Goal: Find specific fact: Find contact information

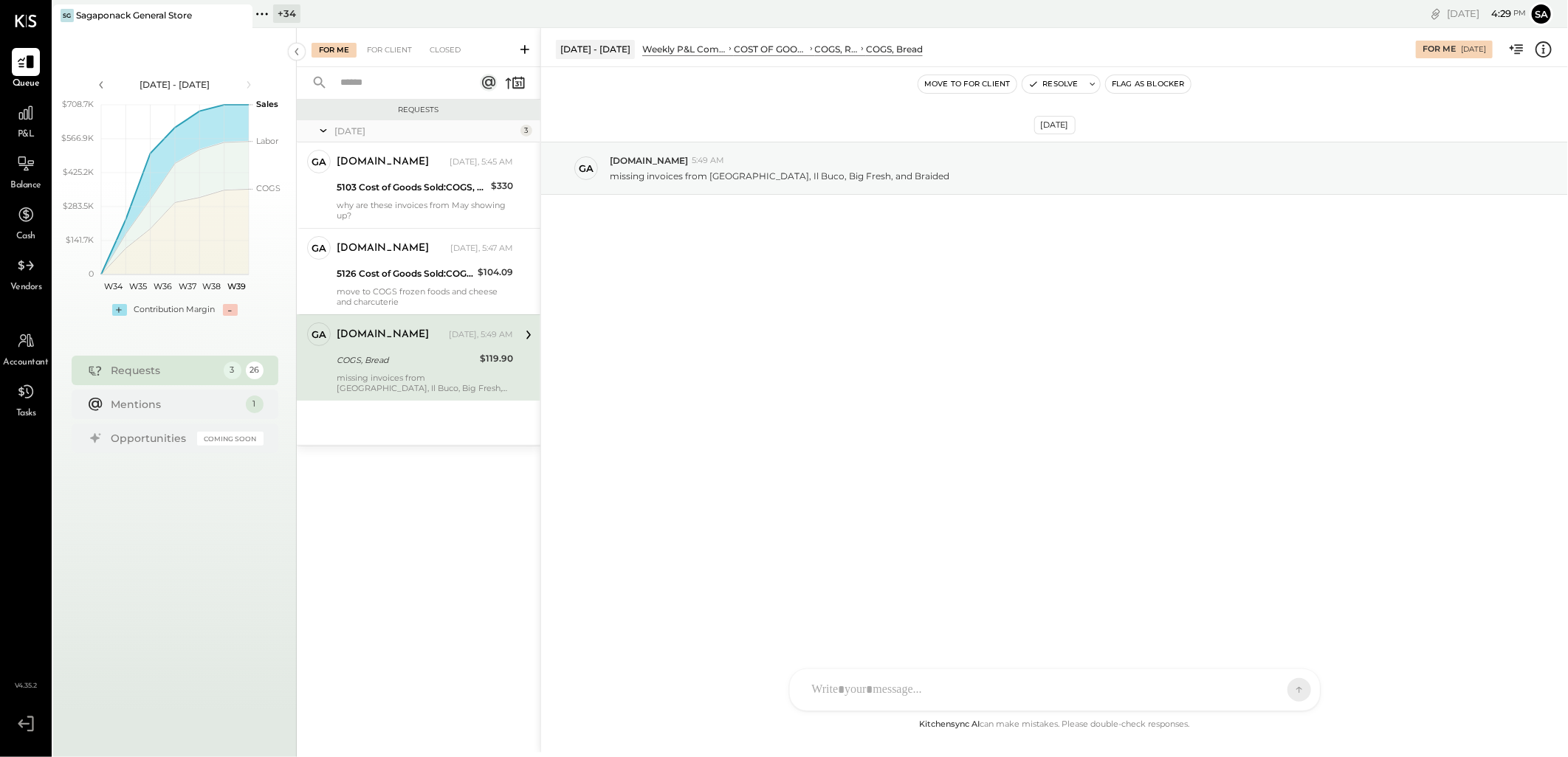
click at [413, 360] on div "COGS, Bread" at bounding box center [406, 360] width 139 height 15
click at [521, 334] on icon at bounding box center [529, 334] width 19 height 19
click at [1538, 49] on icon at bounding box center [1544, 49] width 19 height 19
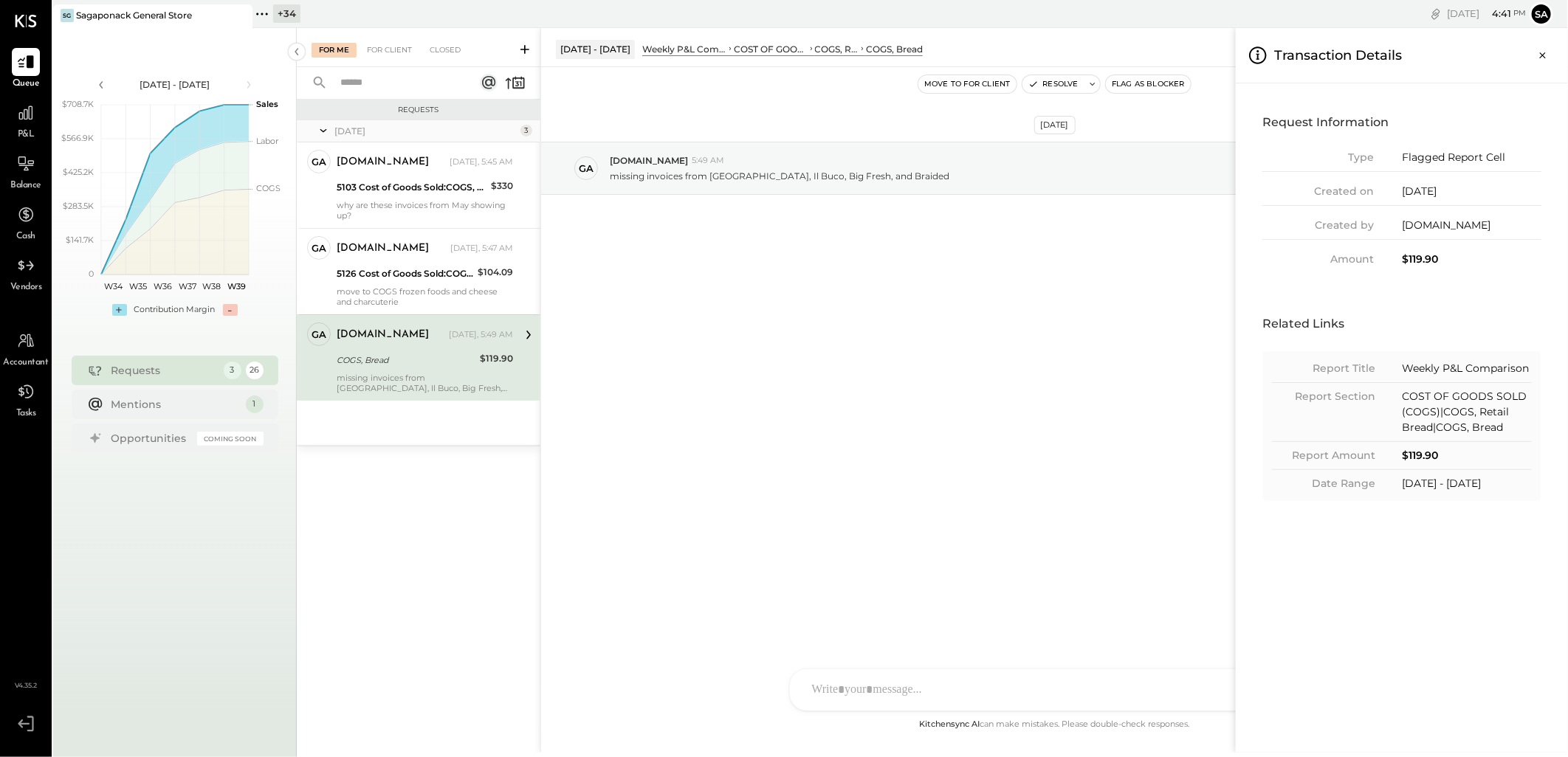
drag, startPoint x: 381, startPoint y: 292, endPoint x: 453, endPoint y: 486, distance: 206.9
click at [381, 292] on div "For Me For Client Closed Requests [DATE] 3 ga [DOMAIN_NAME] Owner [DOMAIN_NAME]…" at bounding box center [932, 390] width 1271 height 725
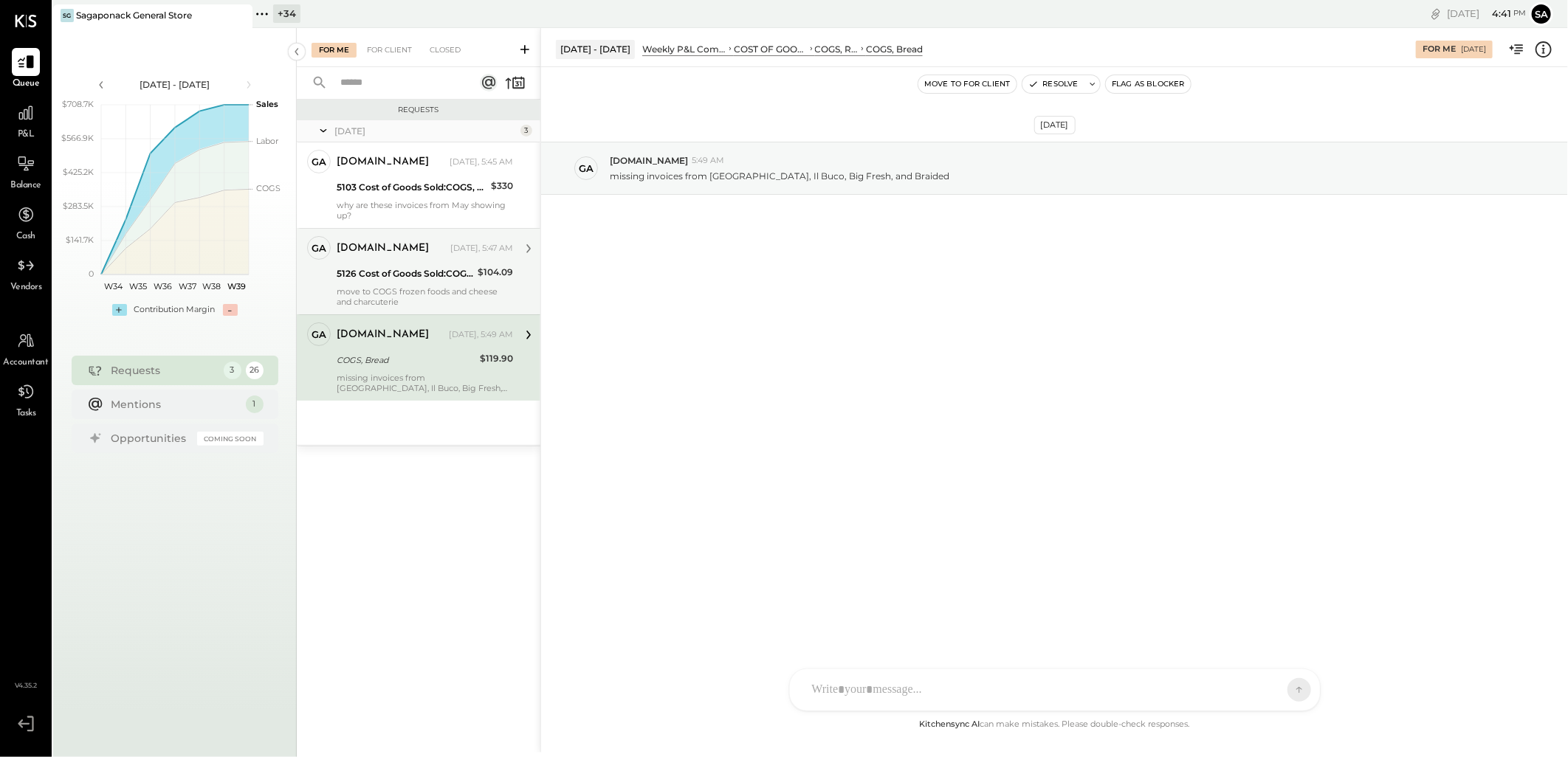
click at [426, 241] on div "[DOMAIN_NAME]" at bounding box center [392, 249] width 111 height 15
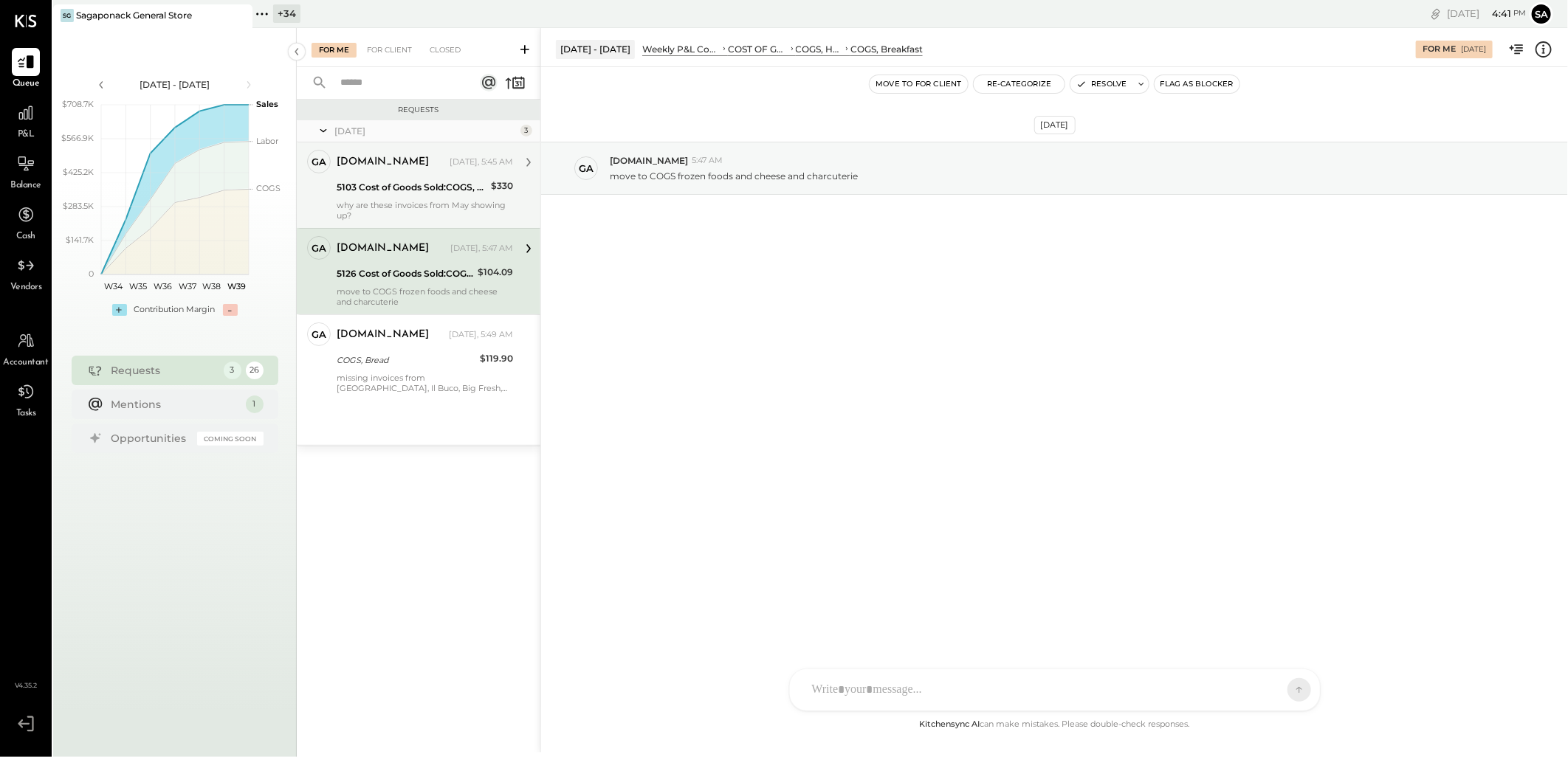
click at [416, 181] on div "5103 Cost of Goods Sold:COGS, Fresh Produce & Flowers:COGS, Flowers" at bounding box center [412, 187] width 150 height 15
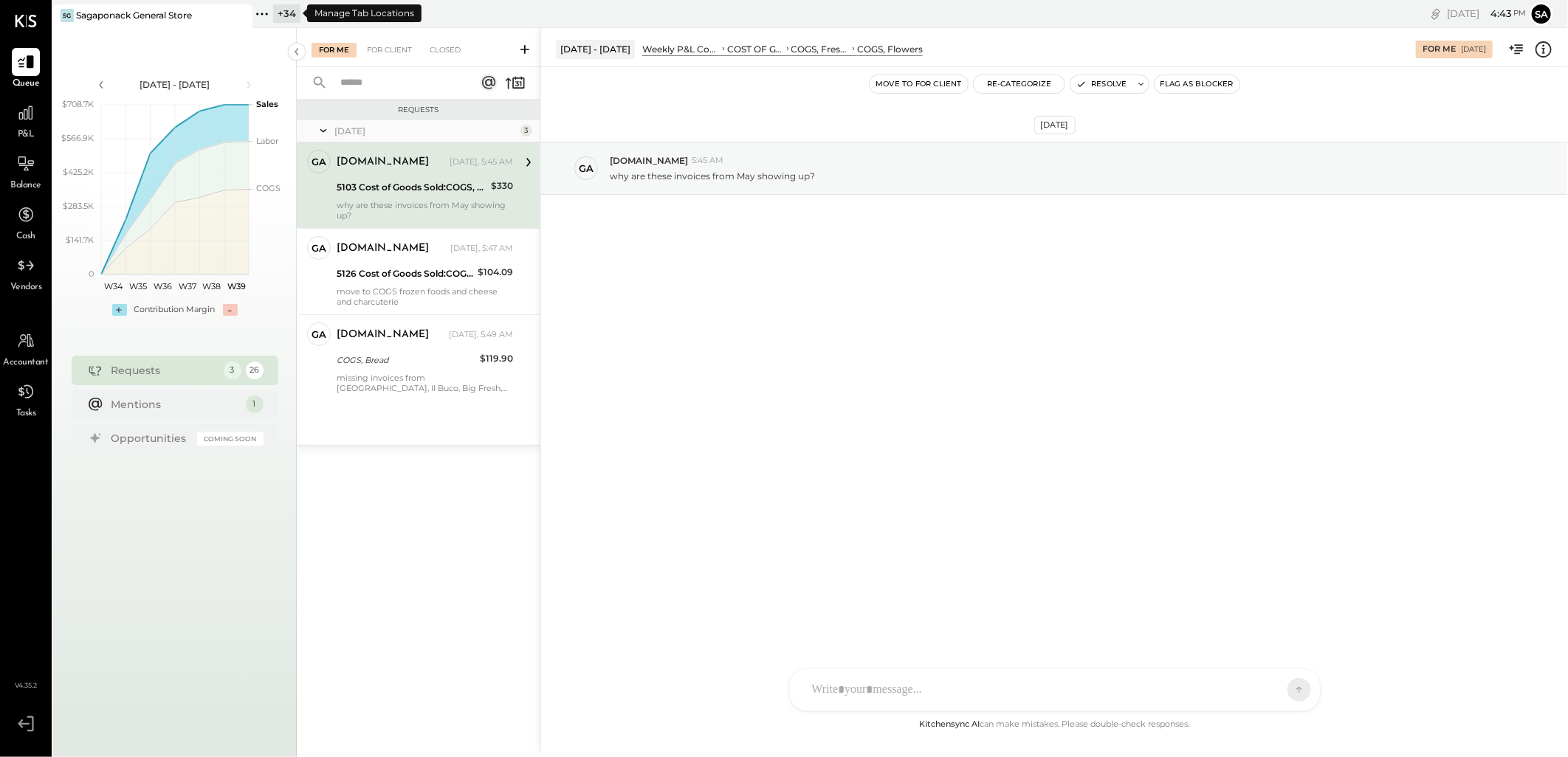
click at [273, 12] on div "+ 34" at bounding box center [287, 13] width 28 height 18
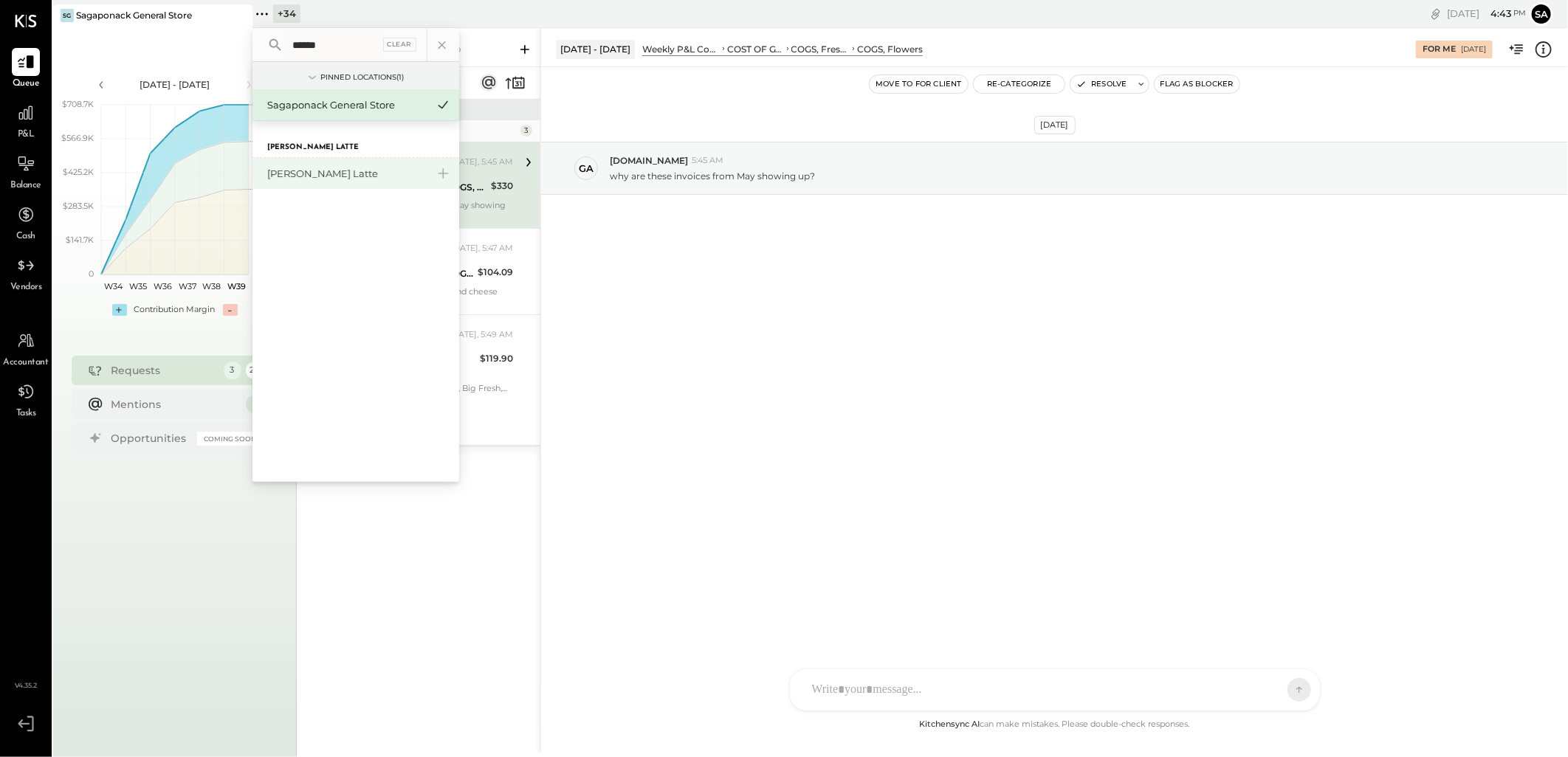
type input "******"
click at [305, 165] on div "[PERSON_NAME] Latte" at bounding box center [355, 173] width 207 height 31
click at [308, 178] on div "[PERSON_NAME] Latte" at bounding box center [347, 174] width 160 height 14
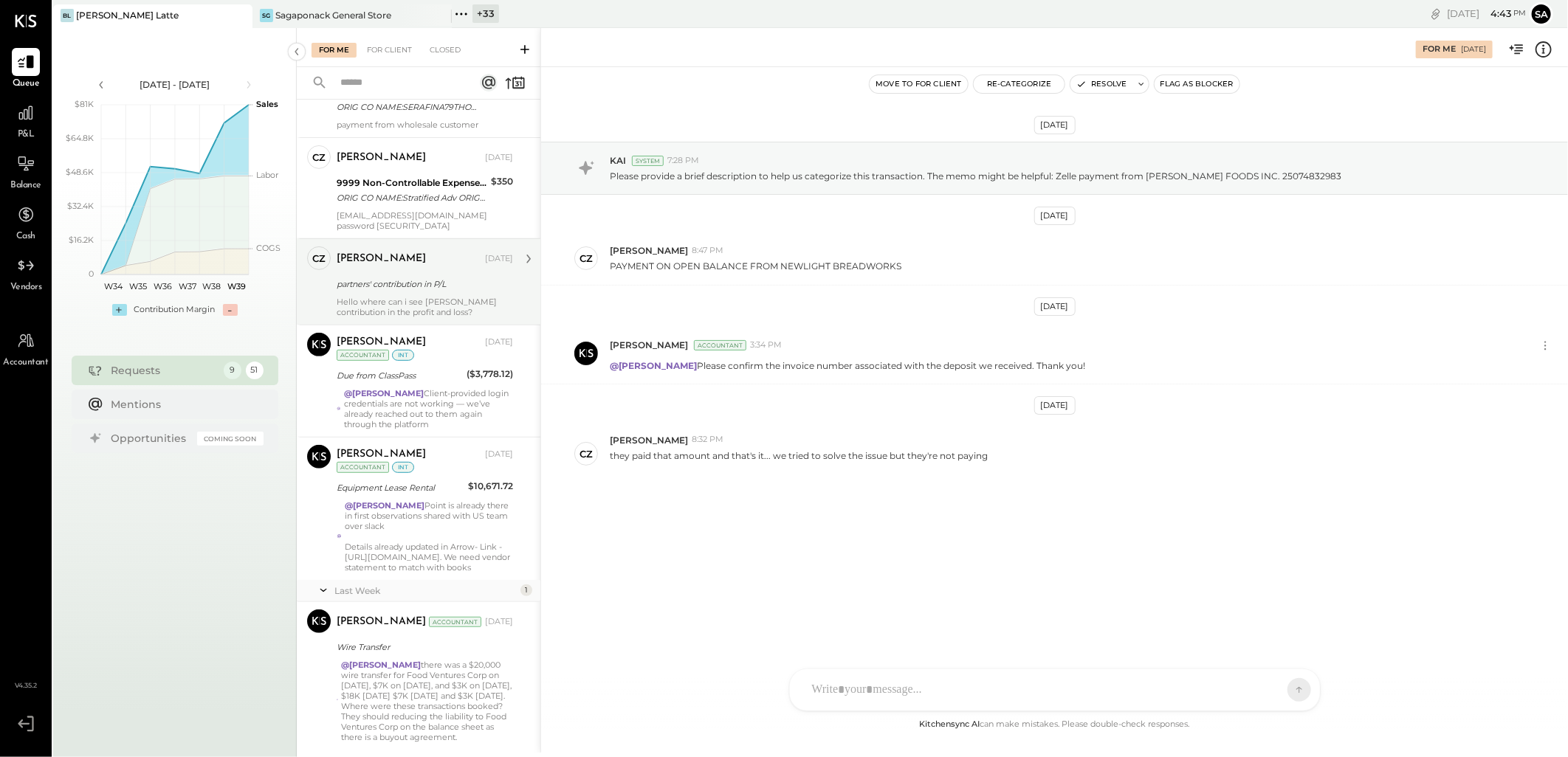
scroll to position [441, 0]
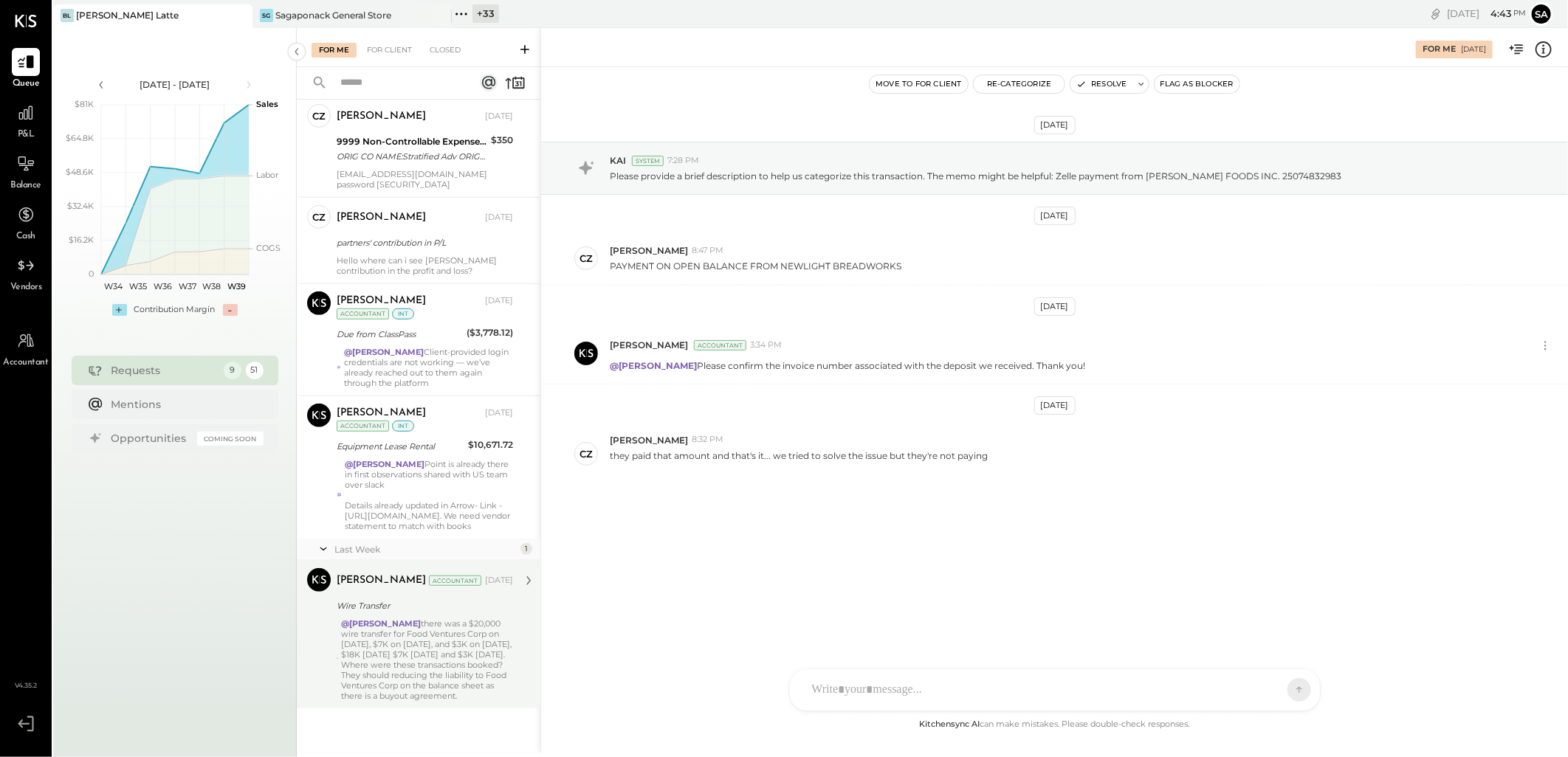
click at [411, 650] on div "@[PERSON_NAME] there was a $20,000 wire transfer for Food Ventures Corp on [DAT…" at bounding box center [427, 660] width 172 height 82
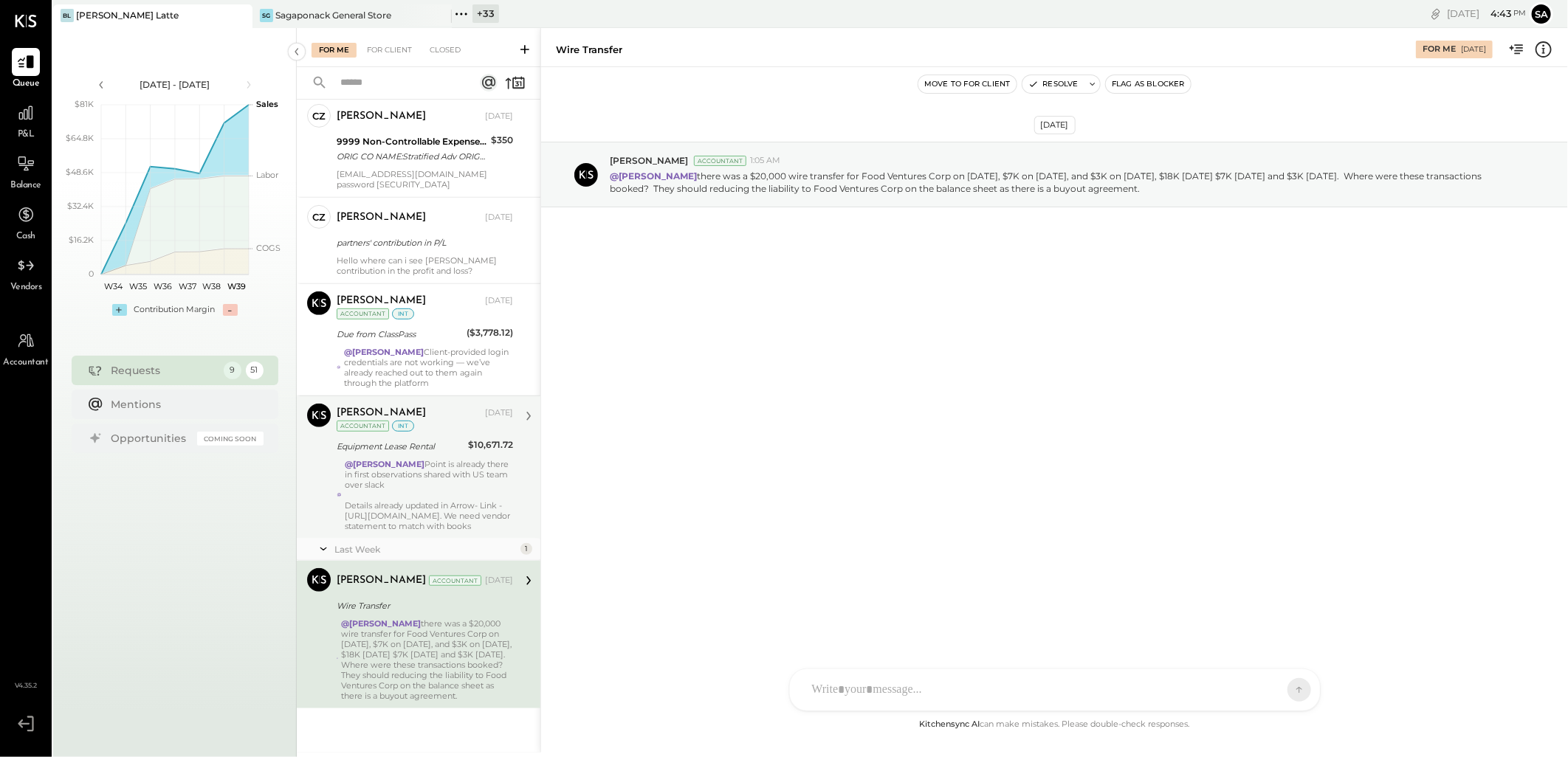
click at [389, 509] on div "Details already updated in Arrow- Link - [URL][DOMAIN_NAME]. We need vendor sta…" at bounding box center [429, 516] width 168 height 31
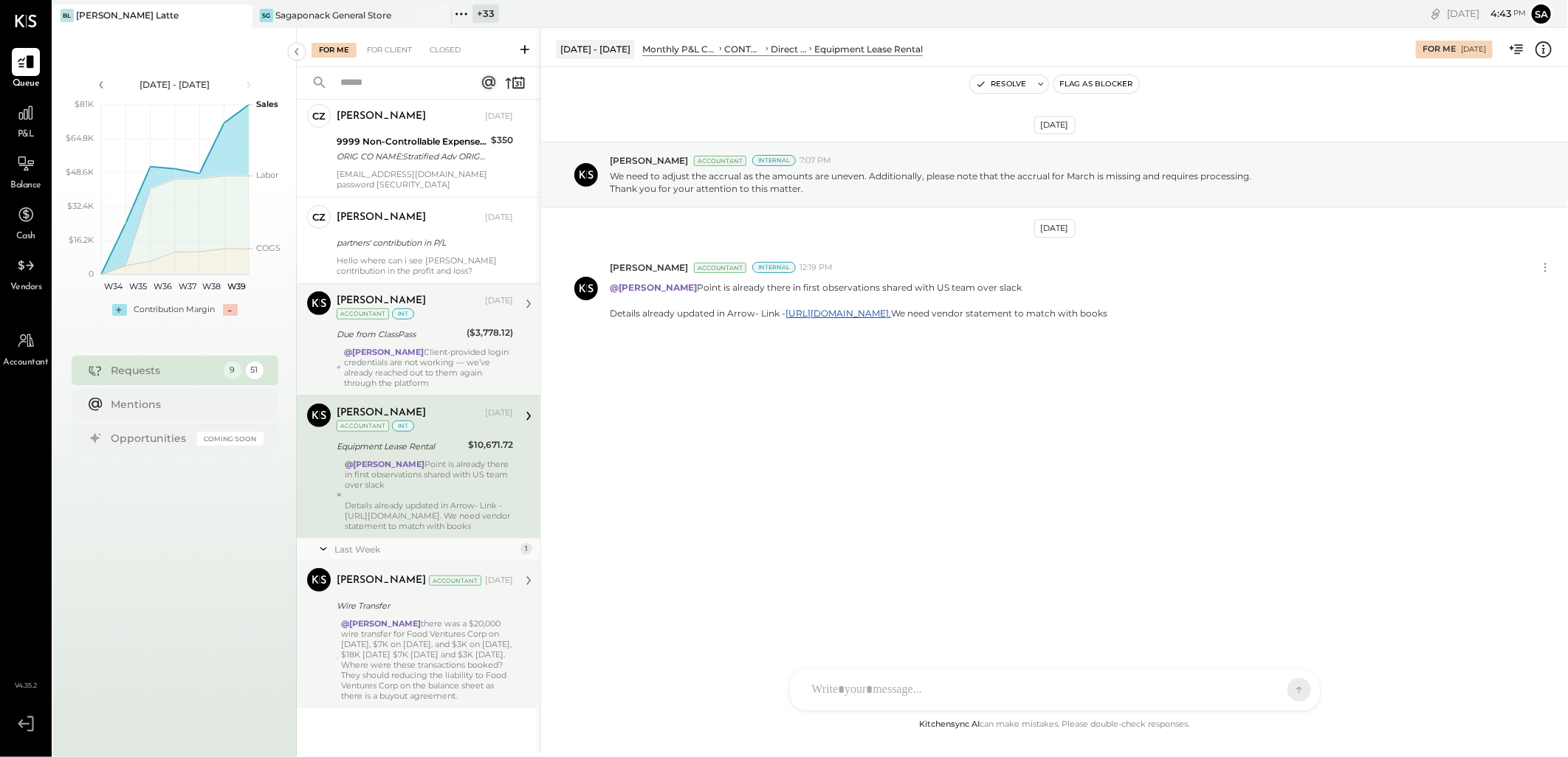
click at [390, 350] on strong "@[PERSON_NAME]" at bounding box center [383, 352] width 80 height 10
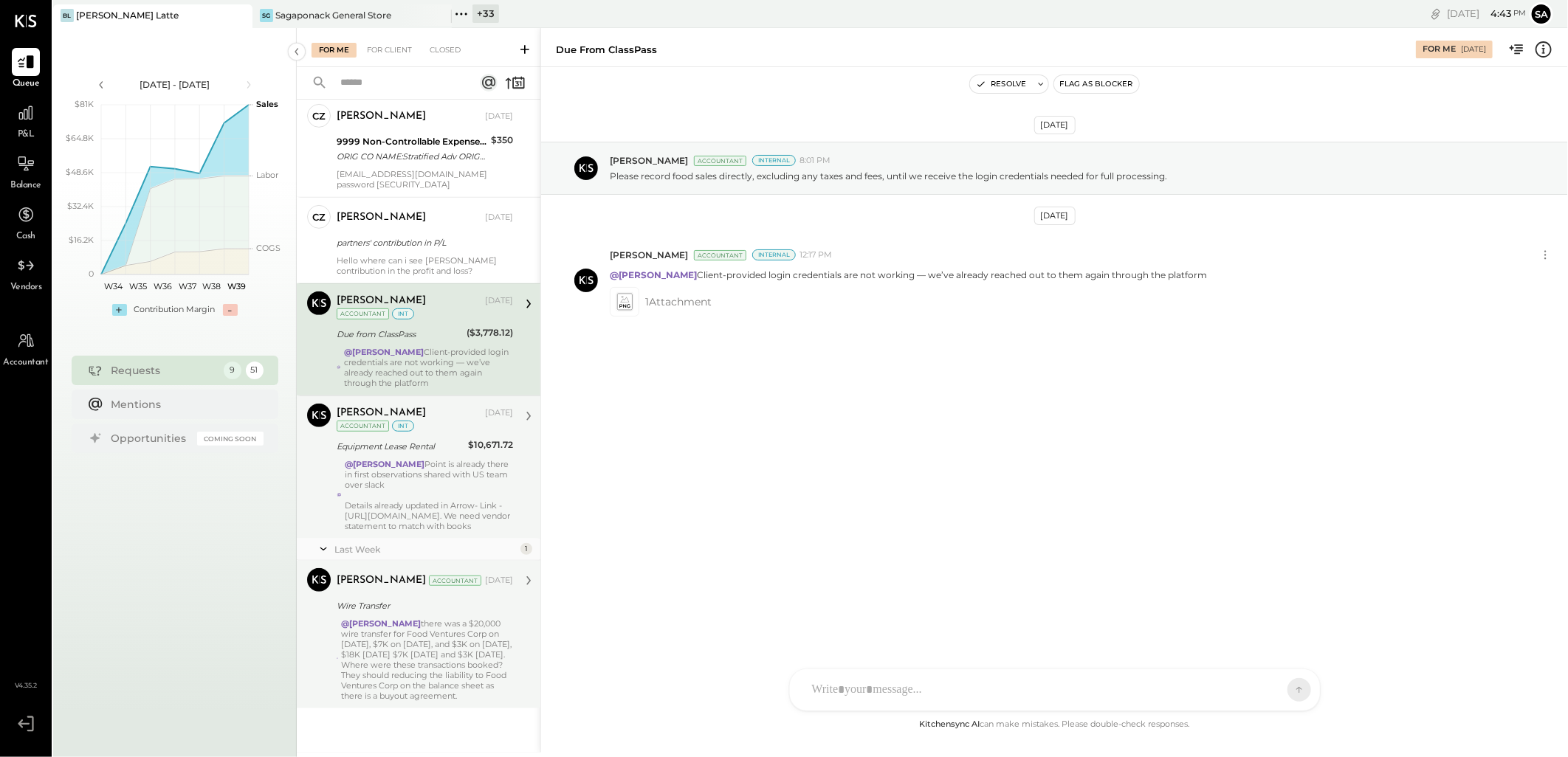
click at [441, 360] on div "@[PERSON_NAME] Client-provided login credentials are not working — we’ve alread…" at bounding box center [428, 367] width 169 height 41
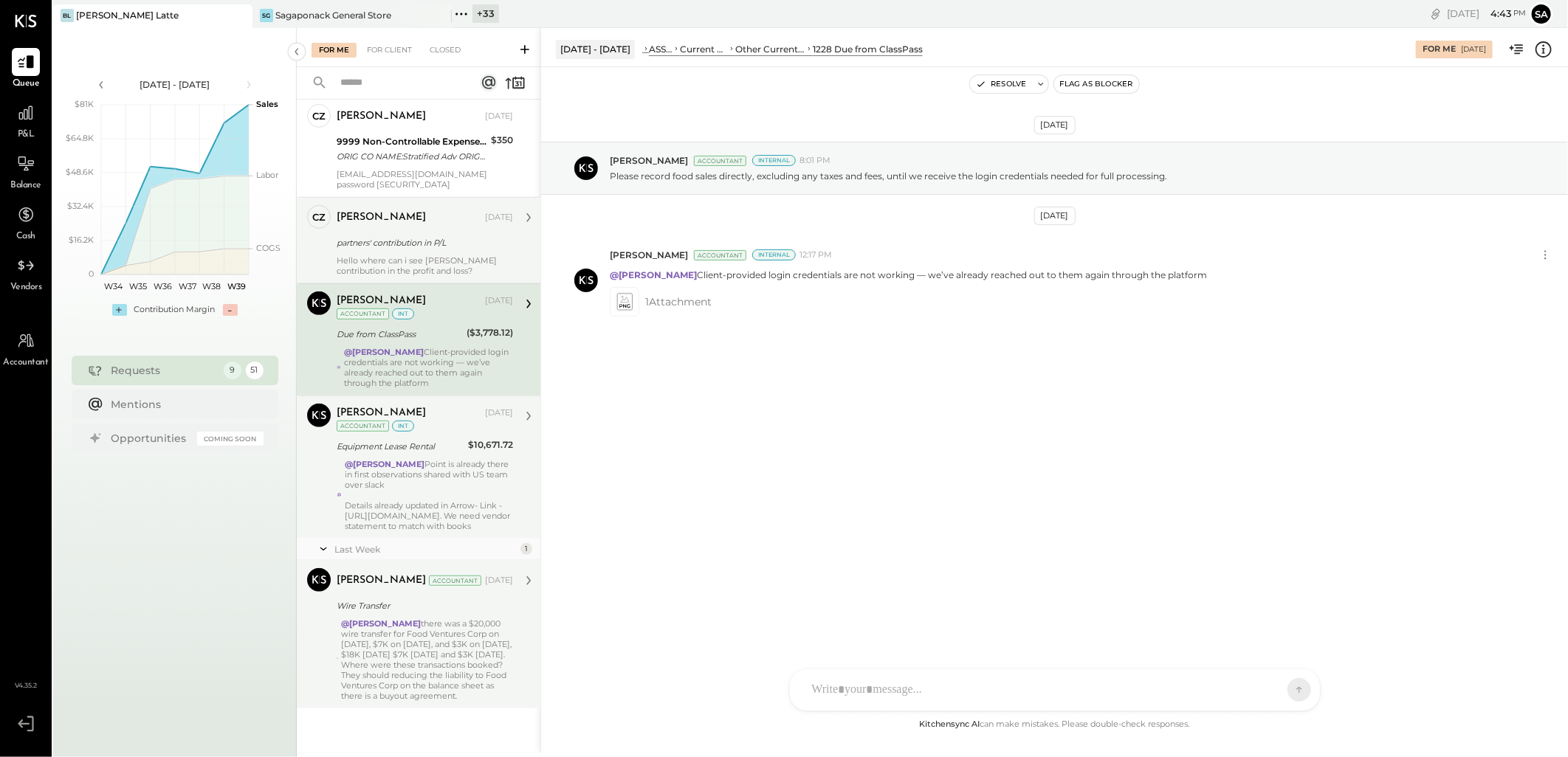
click at [414, 244] on div "partners' contribution in P/L" at bounding box center [423, 243] width 172 height 15
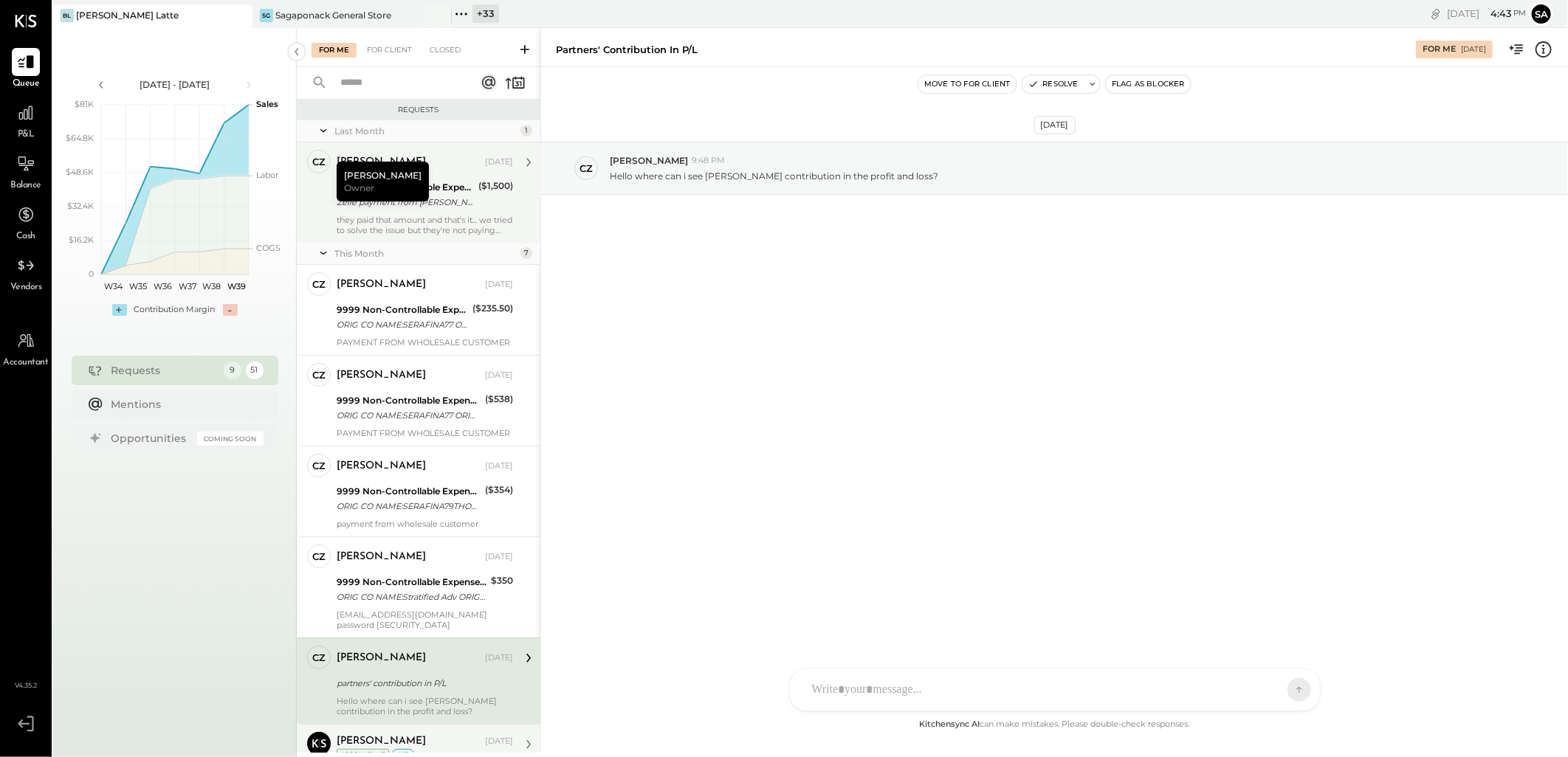
click at [424, 216] on div "they paid that amount and that's it... we tried to solve the issue but they're …" at bounding box center [425, 225] width 176 height 21
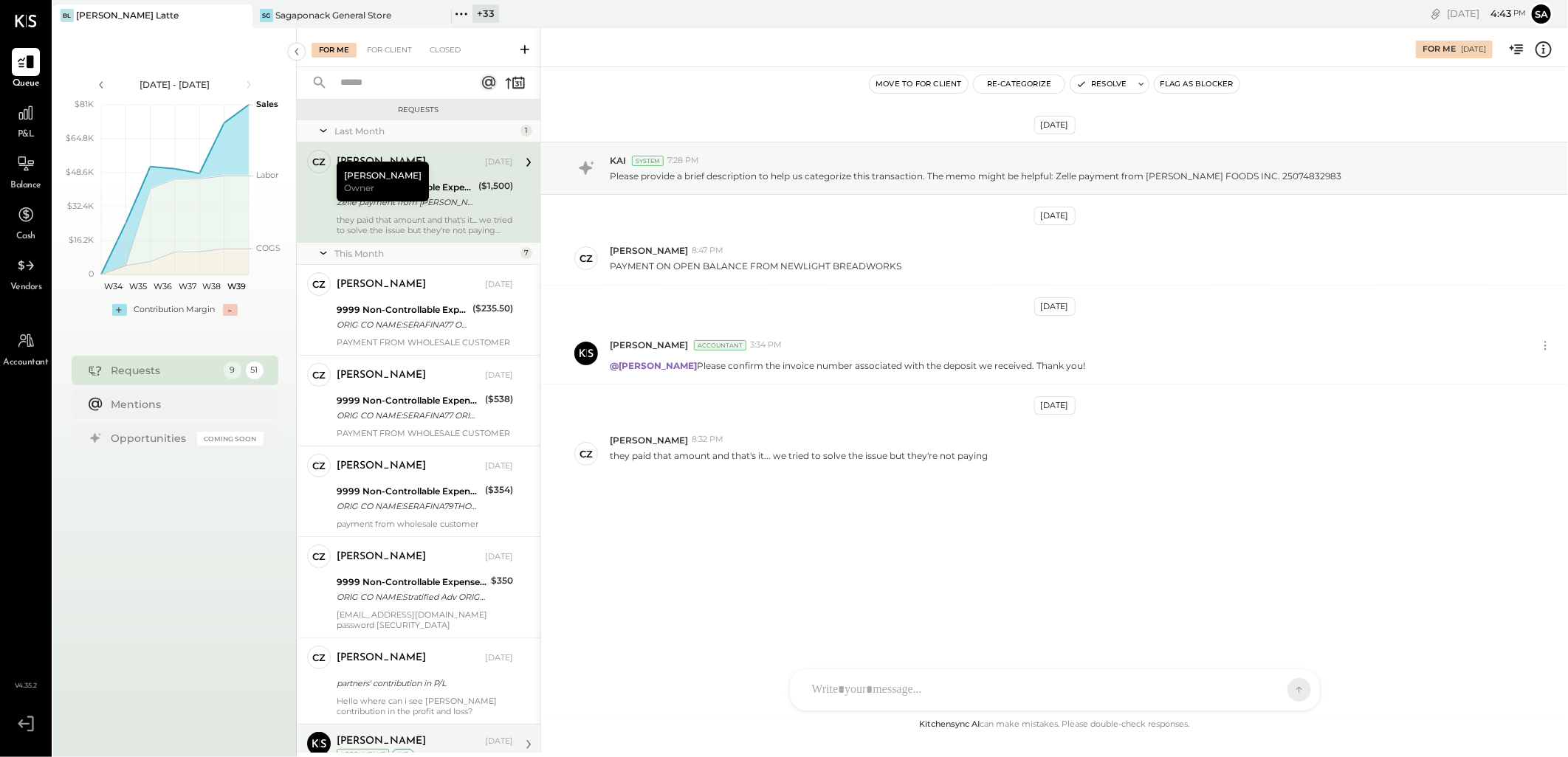
click at [648, 539] on div "[DATE] KAI System 7:28 PM Please provide a brief description to help us categor…" at bounding box center [1055, 350] width 1027 height 493
click at [436, 275] on div "[PERSON_NAME] [DATE]" at bounding box center [425, 285] width 176 height 21
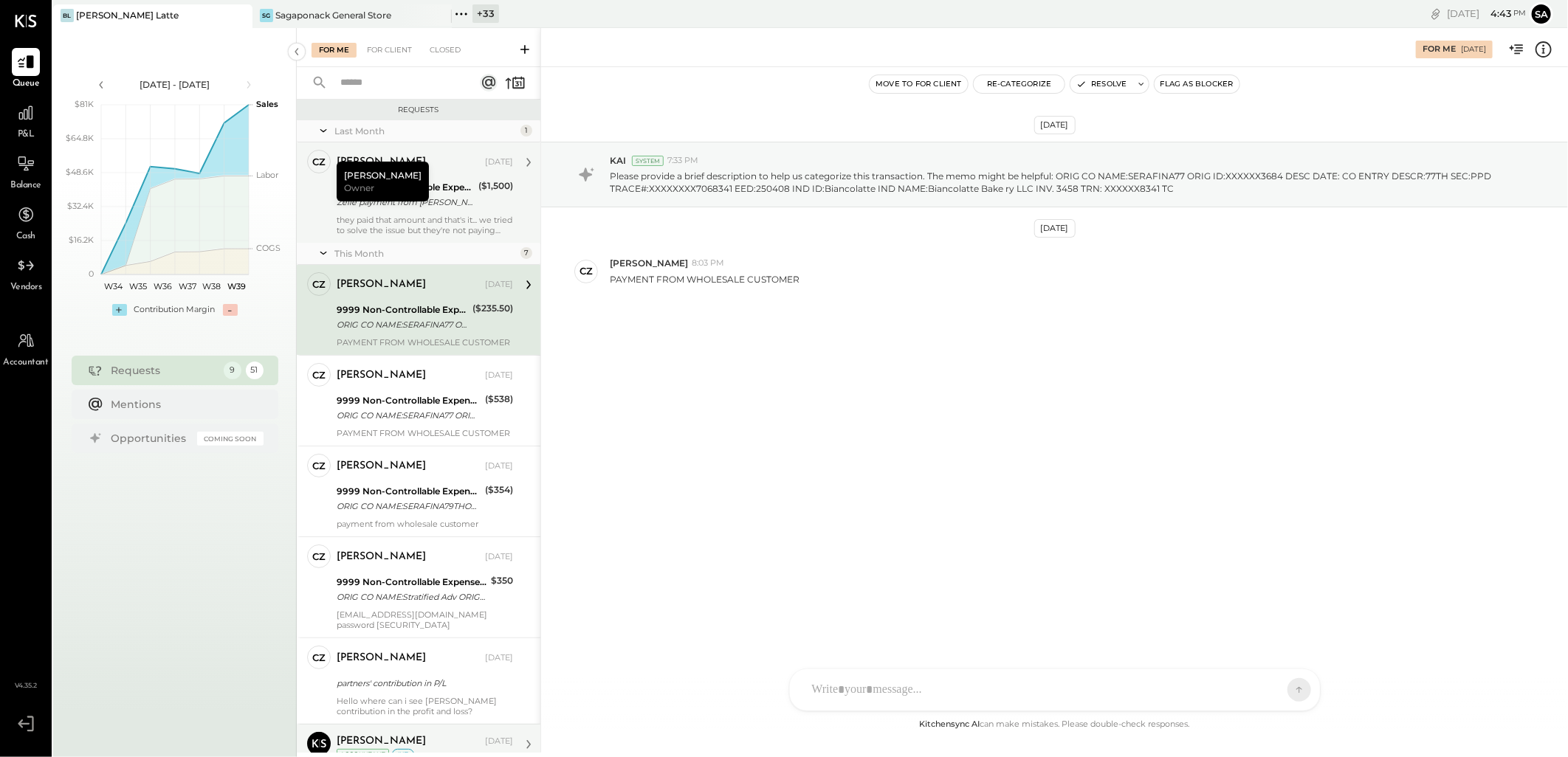
click at [377, 171] on div "[PERSON_NAME] Owner" at bounding box center [383, 181] width 92 height 39
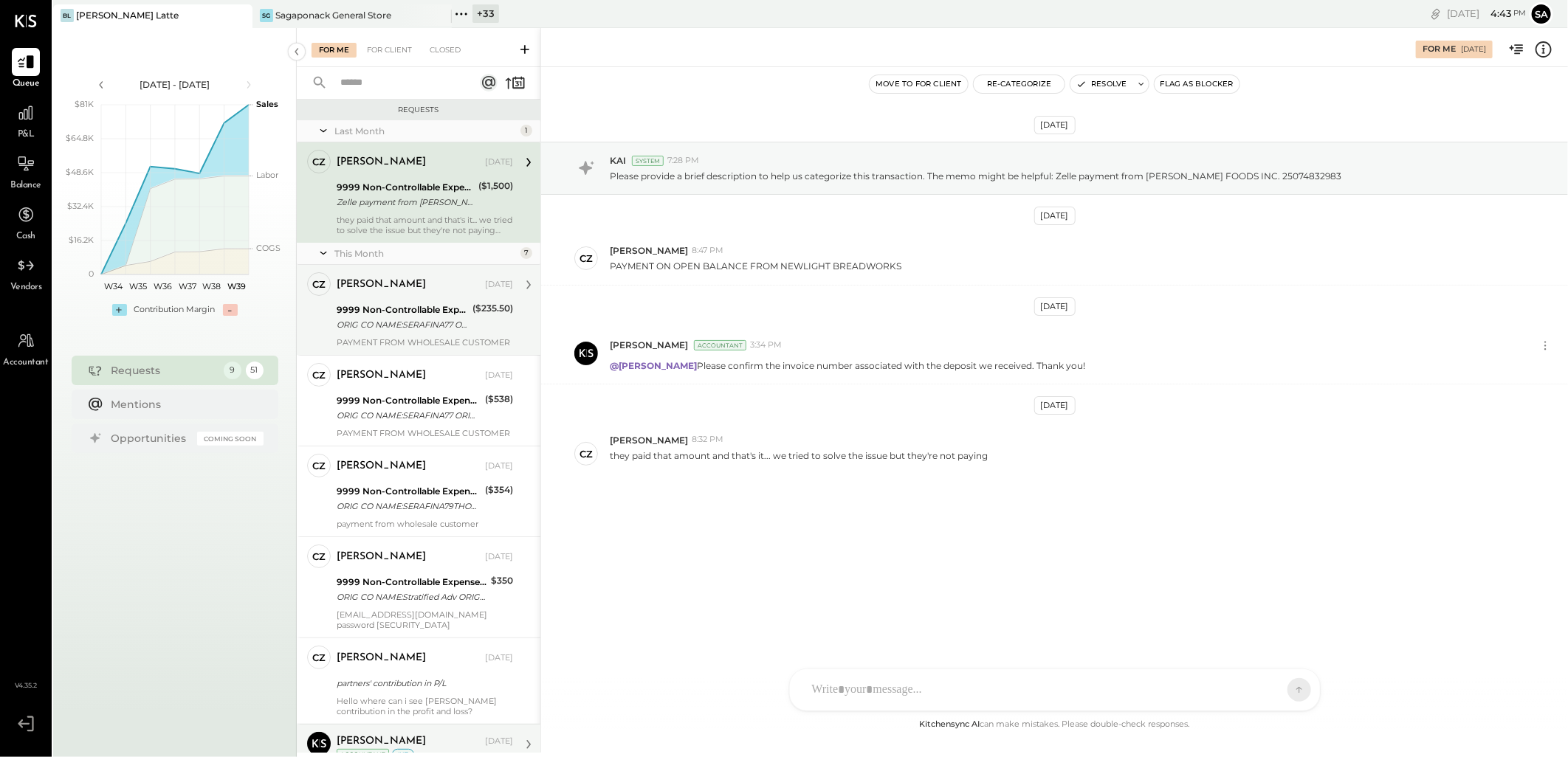
click at [380, 325] on div "ORIG CO NAME:SERAFINA77 ORIG ID:XXXXXX3684 DESC DATE: CO ENTRY DESCR:77TH SEC:P…" at bounding box center [403, 325] width 131 height 15
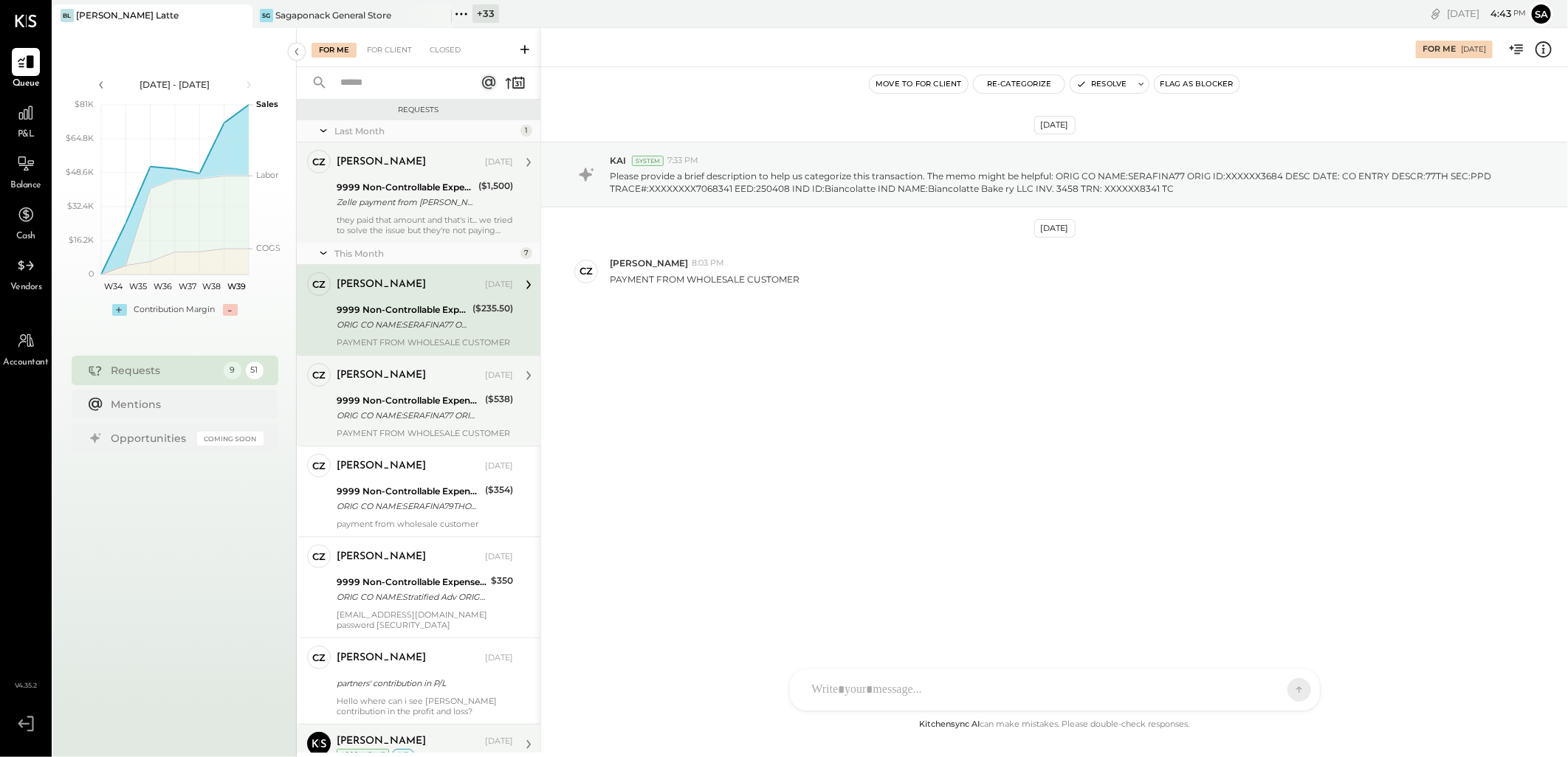
click at [379, 390] on div "[PERSON_NAME] [DATE] 9999 Non-Controllable Expenses:Other Income and Expenses:T…" at bounding box center [425, 401] width 176 height 76
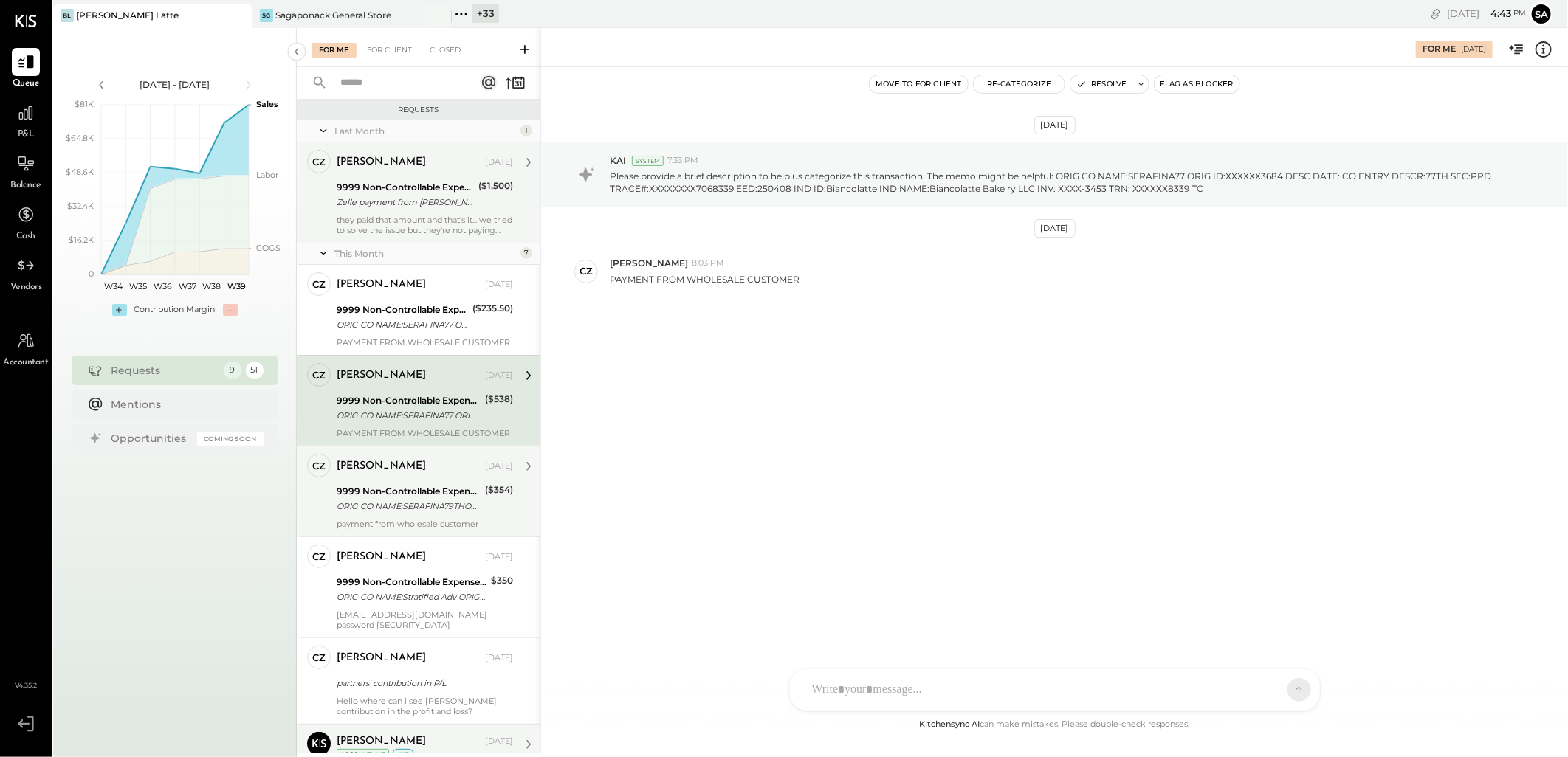
click at [387, 493] on div "9999 Non-Controllable Expenses:Other Income and Expenses:To Be Classified" at bounding box center [408, 492] width 144 height 15
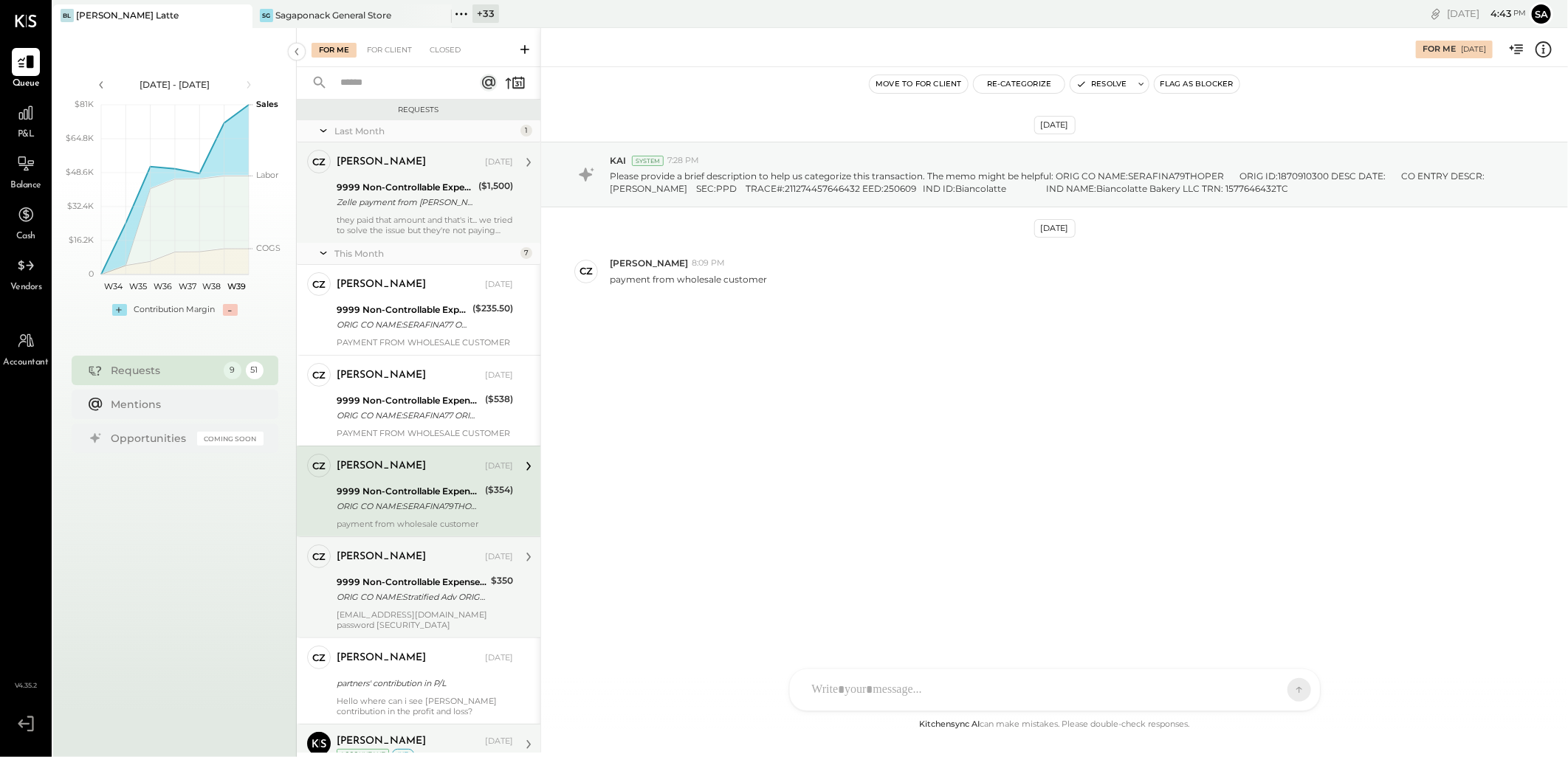
click at [386, 555] on div "[PERSON_NAME]" at bounding box center [381, 558] width 89 height 15
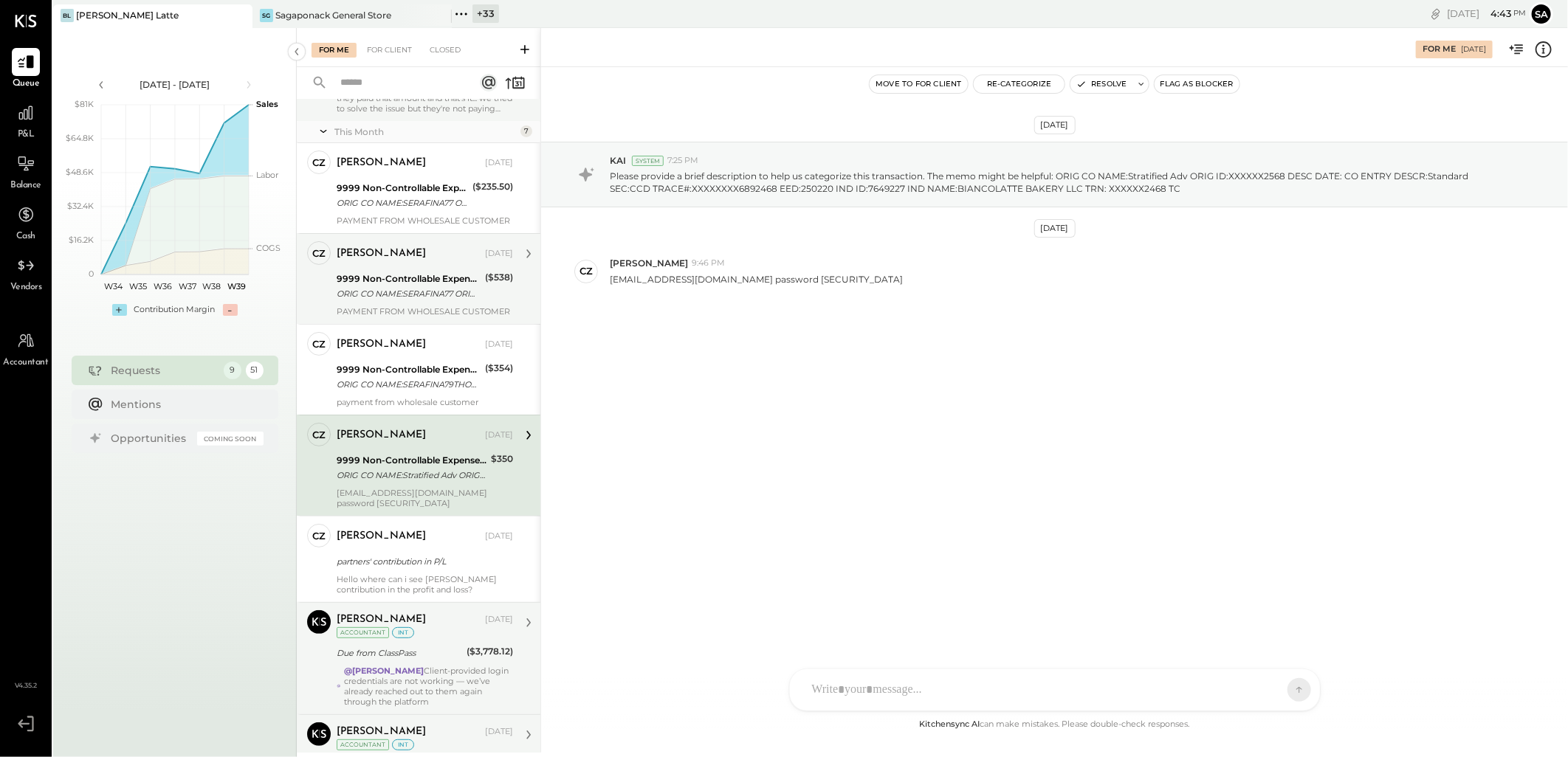
scroll to position [164, 0]
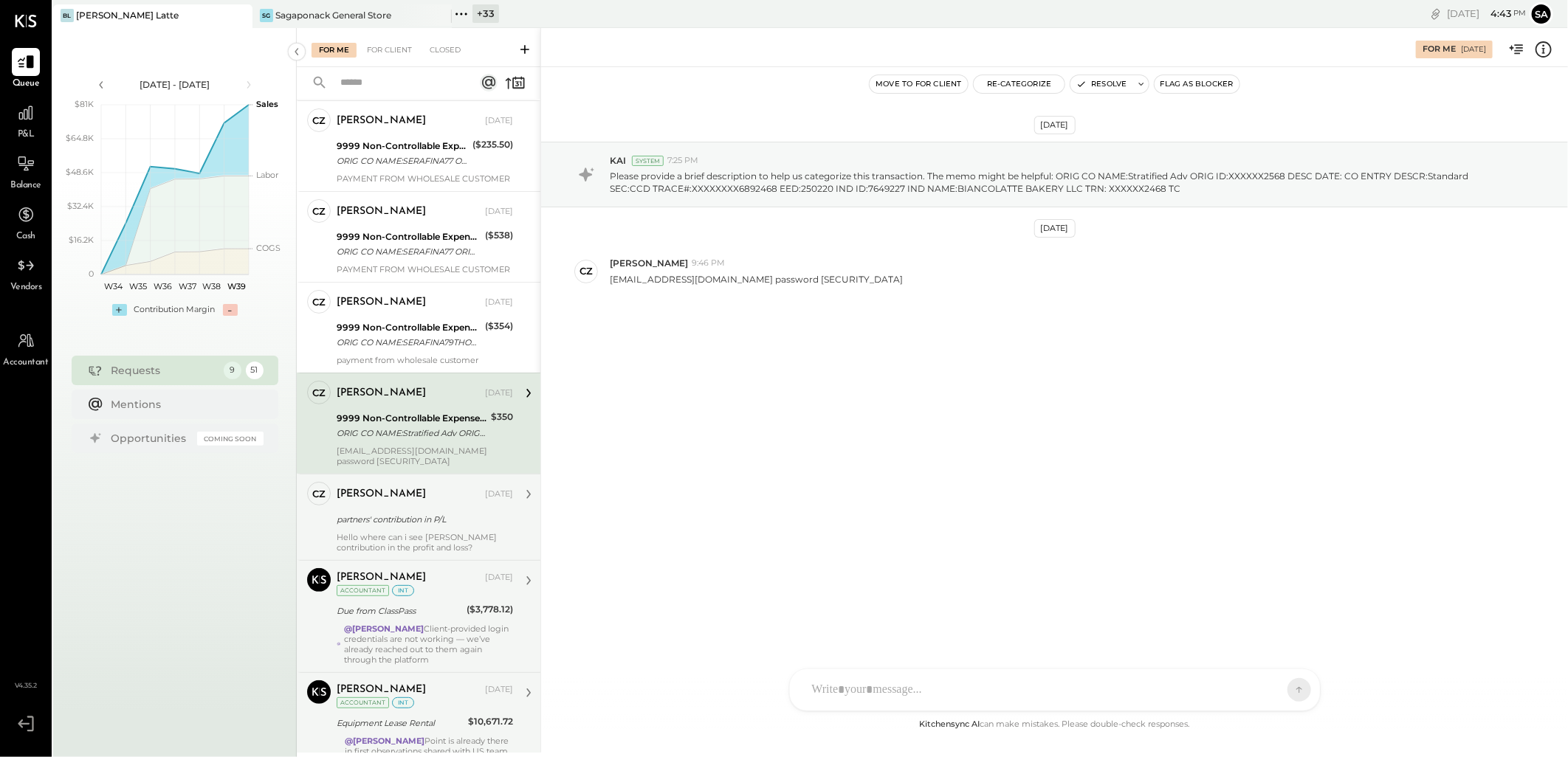
click at [396, 528] on div "[PERSON_NAME] [DATE] partners' contribution in P/L Hello where can i see [PERSO…" at bounding box center [425, 518] width 176 height 71
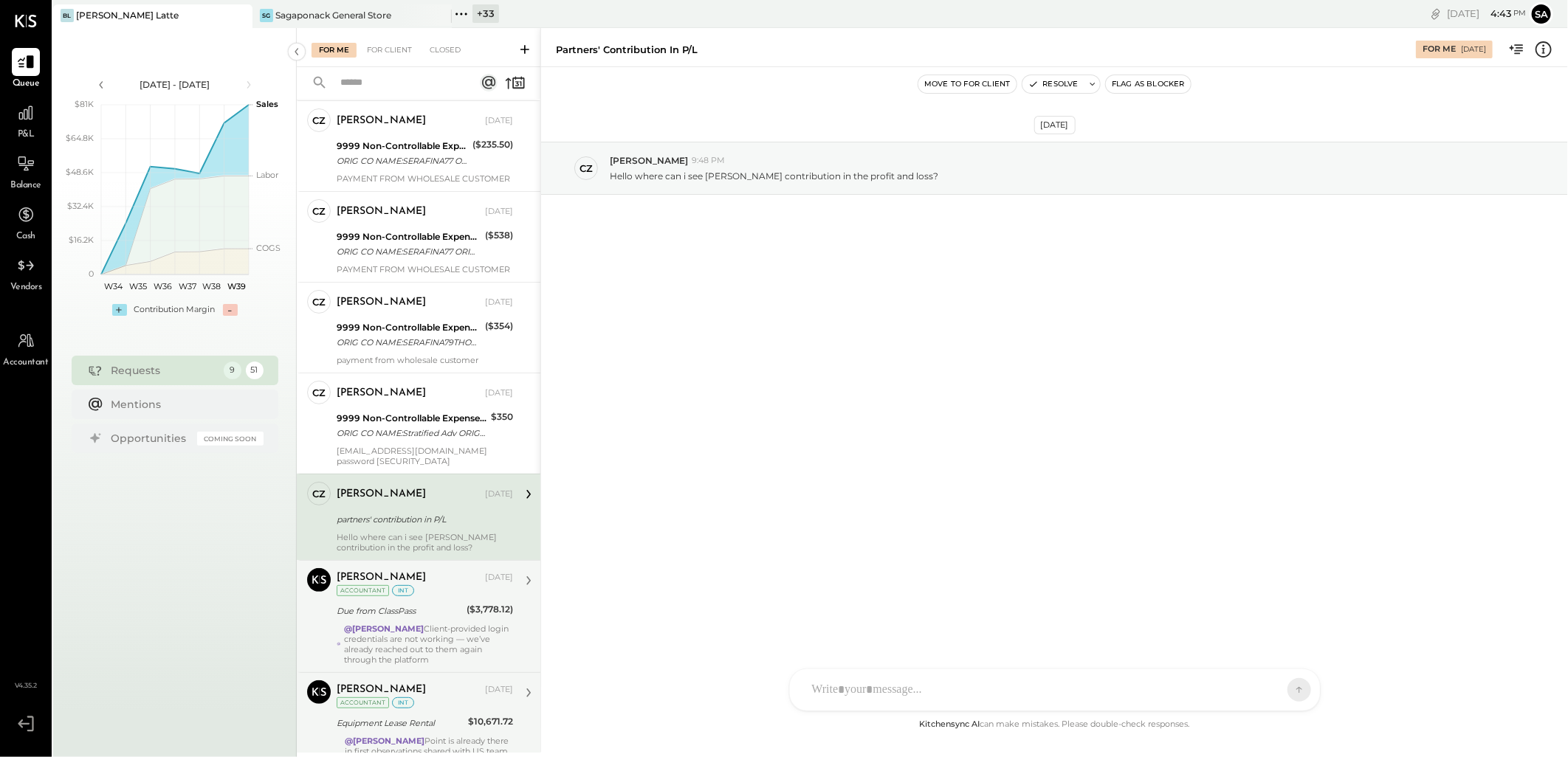
click at [406, 621] on div "[PERSON_NAME] [DATE] Accountant int Due from ClassPass ($3,778.12) @[PERSON_NAM…" at bounding box center [425, 617] width 176 height 97
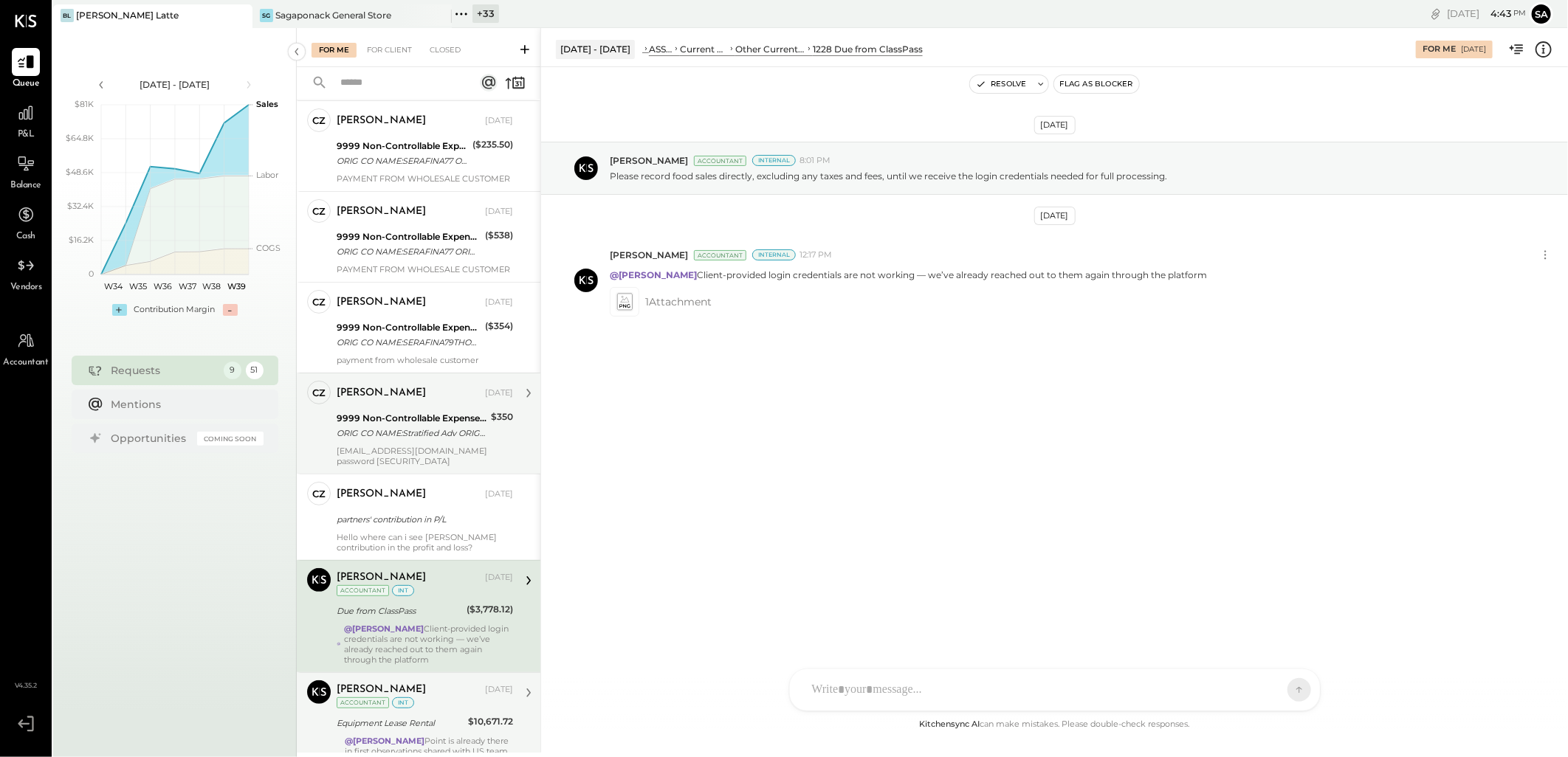
scroll to position [246, 0]
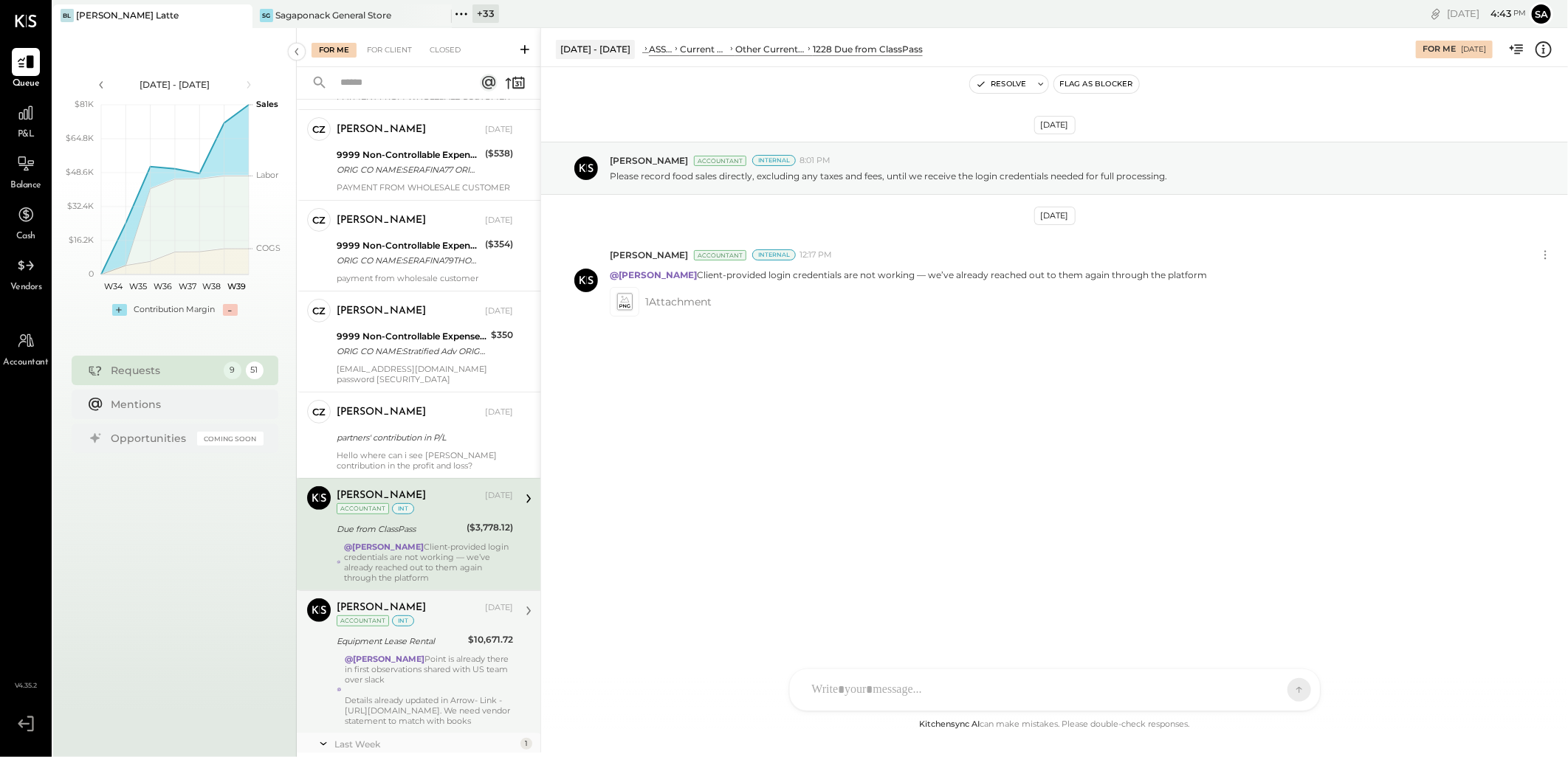
click at [462, 518] on div "[PERSON_NAME] [DATE] Accountant int Due from ClassPass ($3,778.12) @[PERSON_NAM…" at bounding box center [425, 534] width 176 height 97
click at [392, 45] on div "For Client" at bounding box center [389, 50] width 60 height 15
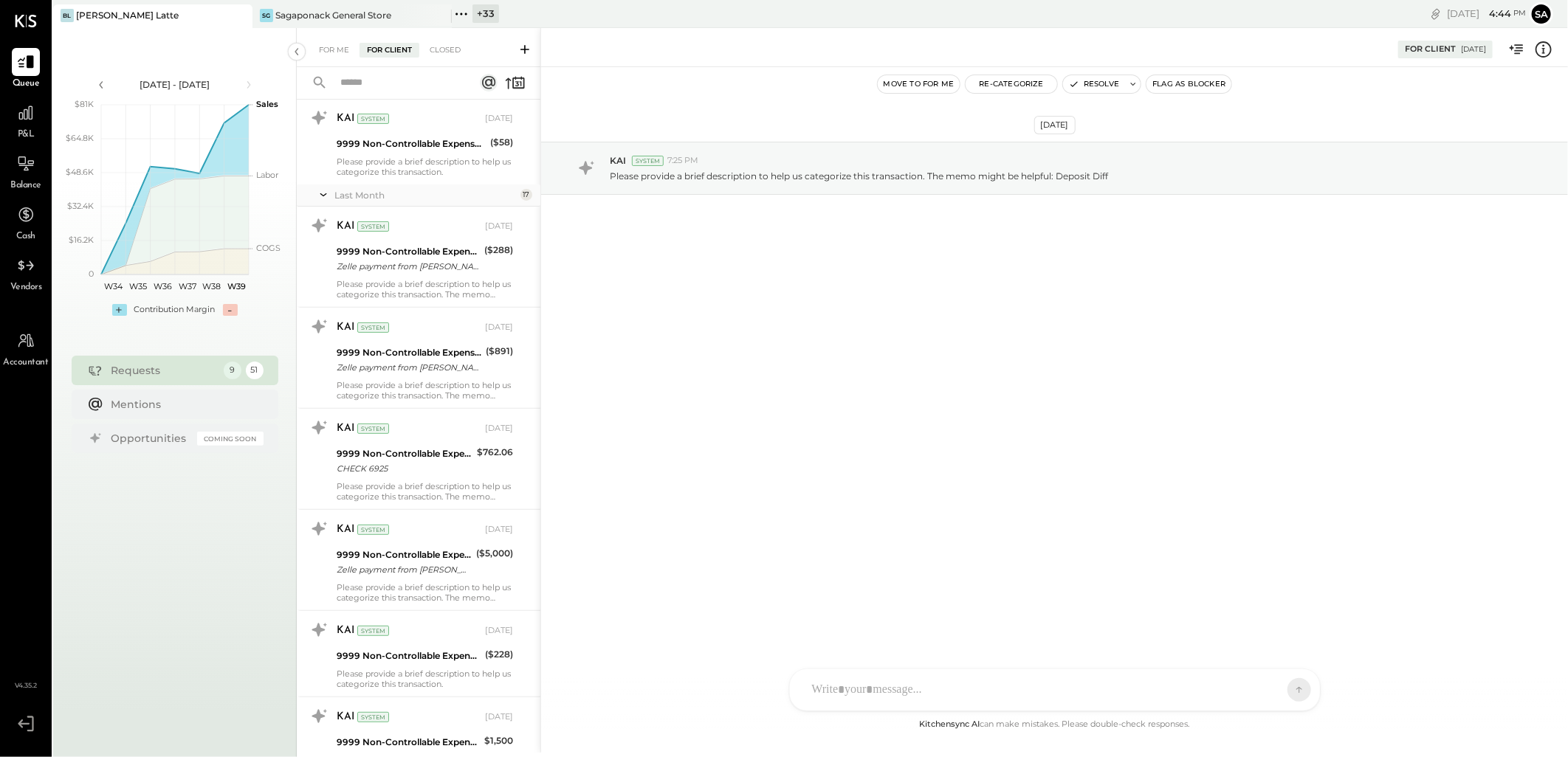
click at [394, 77] on input "text" at bounding box center [398, 82] width 134 height 24
click at [368, 82] on input "*****" at bounding box center [376, 82] width 89 height 24
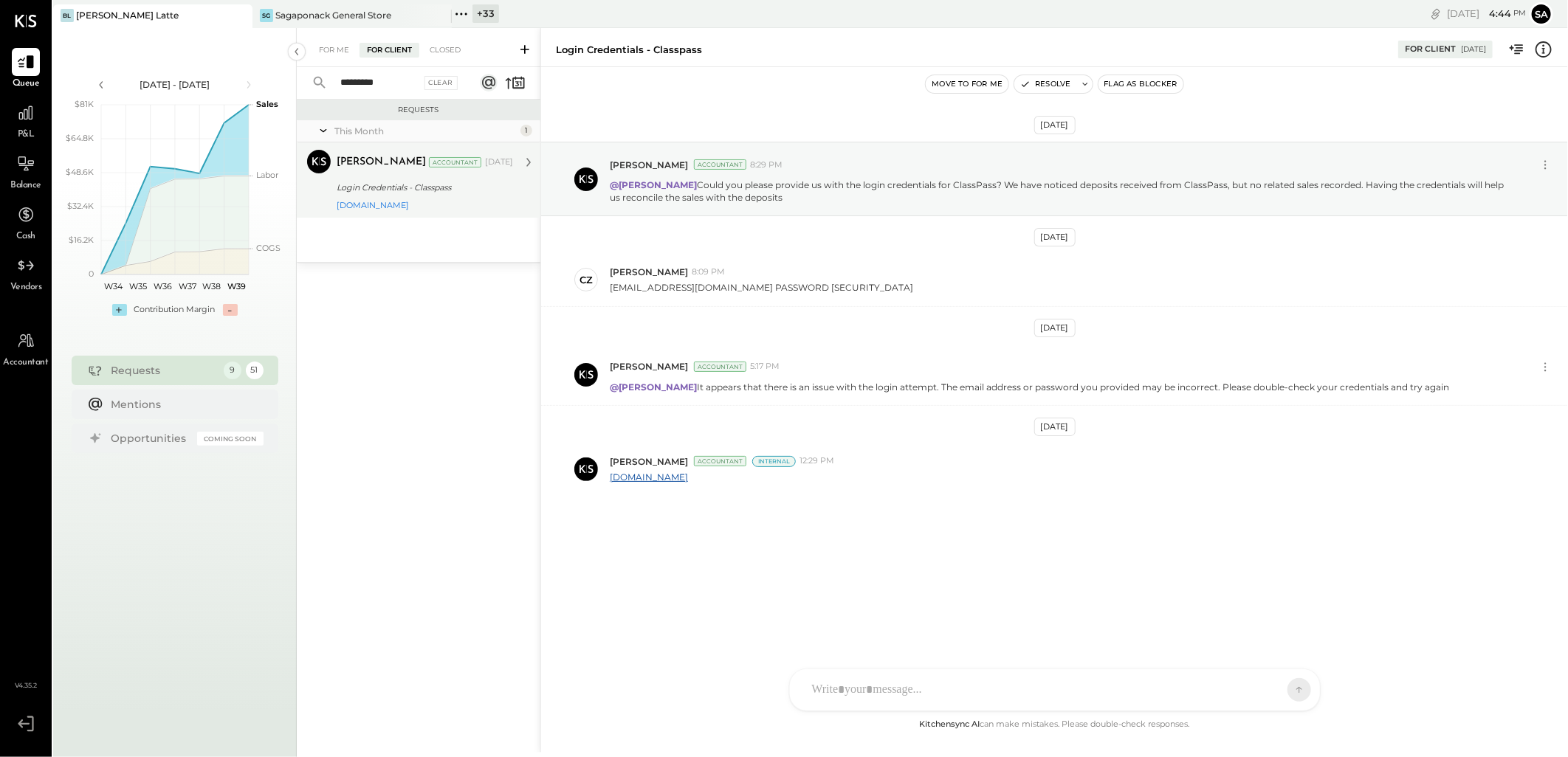
type input "*********"
click at [466, 209] on div "[DOMAIN_NAME]" at bounding box center [425, 205] width 176 height 10
click at [460, 188] on div "Login Credentials - Classpass" at bounding box center [423, 187] width 172 height 15
click at [671, 476] on link "[DOMAIN_NAME]" at bounding box center [649, 476] width 78 height 11
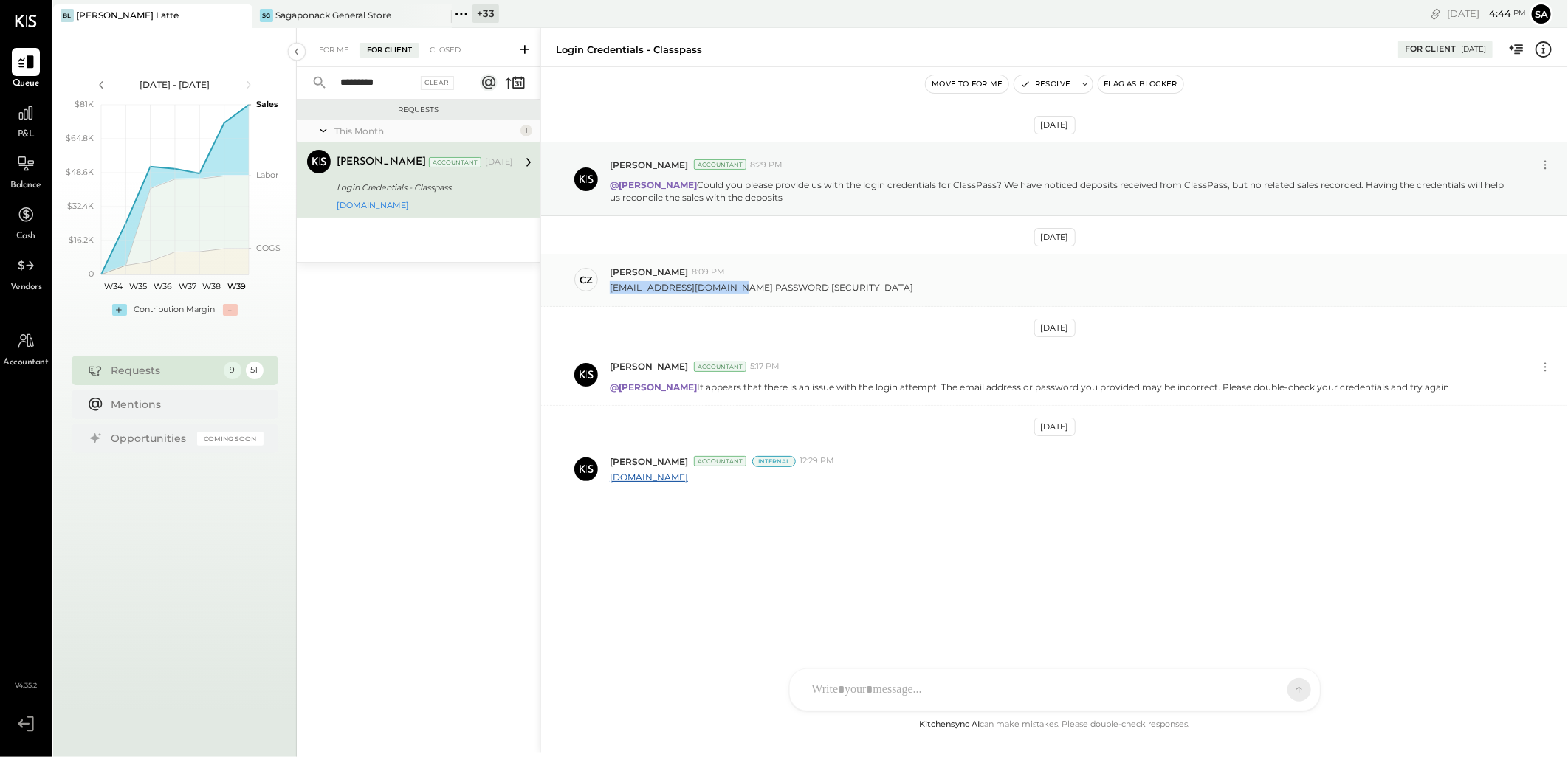
drag, startPoint x: 724, startPoint y: 289, endPoint x: 612, endPoint y: 291, distance: 112.0
click at [612, 291] on p "[EMAIL_ADDRESS][DOMAIN_NAME] PASSWORD [SECURITY_DATA]" at bounding box center [761, 287] width 303 height 13
copy p "[EMAIL_ADDRESS][DOMAIN_NAME]"
drag, startPoint x: 784, startPoint y: 287, endPoint x: 843, endPoint y: 291, distance: 59.1
click at [843, 291] on div "[EMAIL_ADDRESS][DOMAIN_NAME] PASSWORD [SECURITY_DATA]" at bounding box center [1083, 286] width 946 height 15
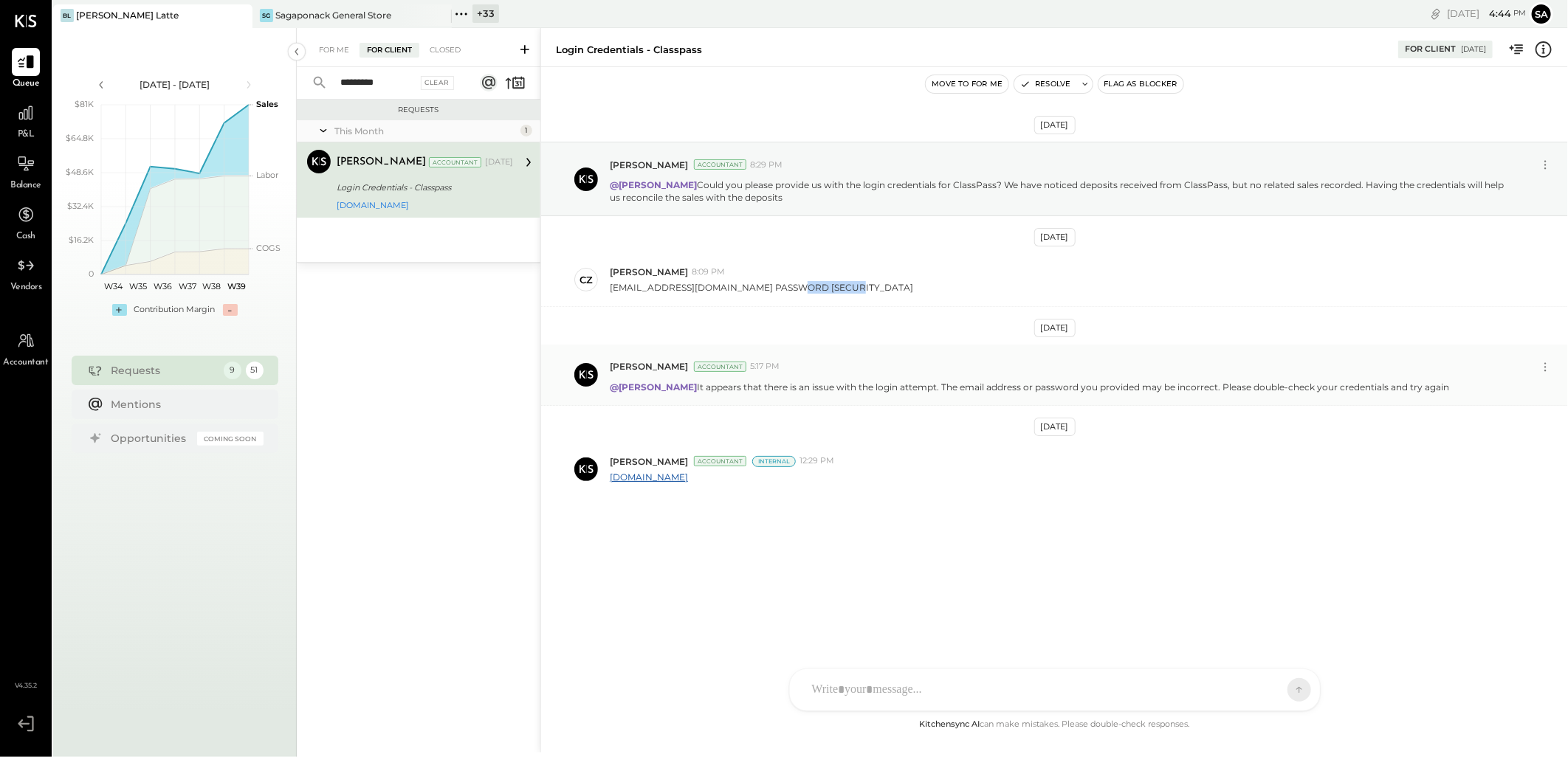
copy p "BIANCO4502"
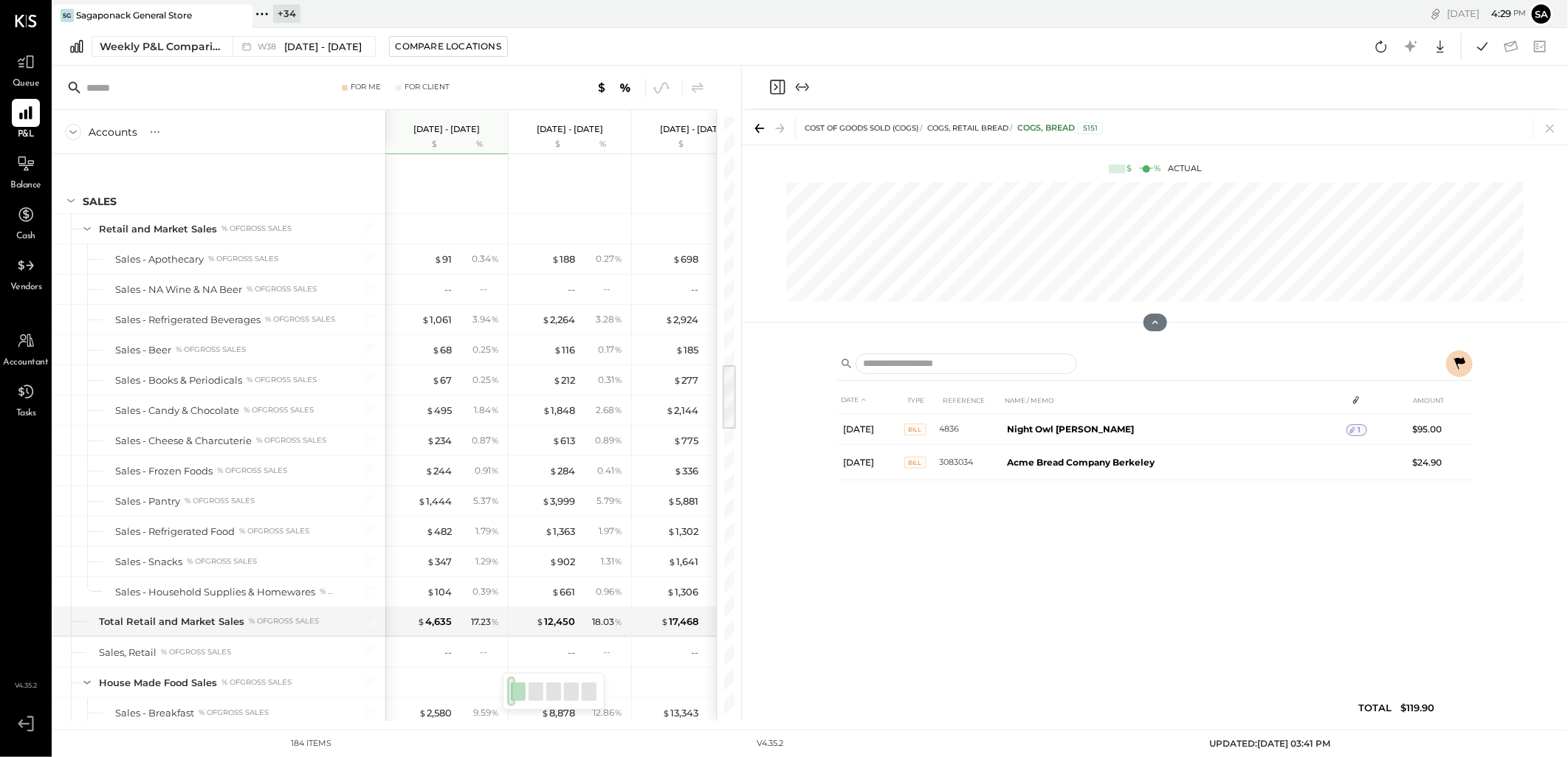
scroll to position [2232, 0]
